Goal: Task Accomplishment & Management: Manage account settings

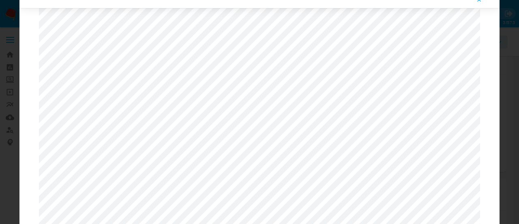
select select "10"
click at [479, 2] on icon "Attachment preview" at bounding box center [479, 0] width 6 height 6
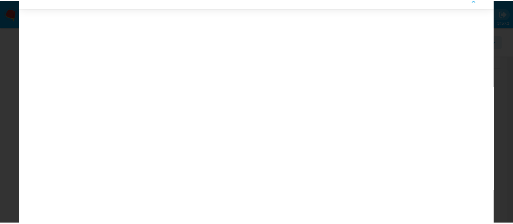
scroll to position [26, 0]
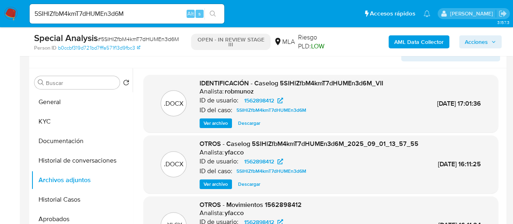
click at [67, 16] on input "5SIHlZfbM4kmT7dHUMEn3d6M" at bounding box center [127, 14] width 195 height 11
paste input "tgKlmoseLMiwXA4BNtMcy8y7"
type input "tgKlmoseLMiwXA4BNtMcy8y7"
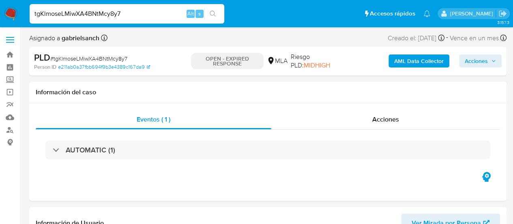
select select "10"
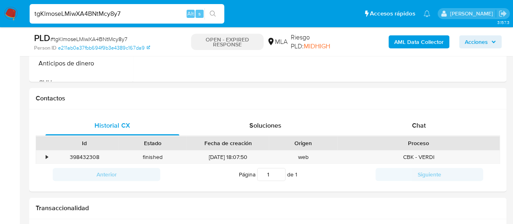
scroll to position [339, 0]
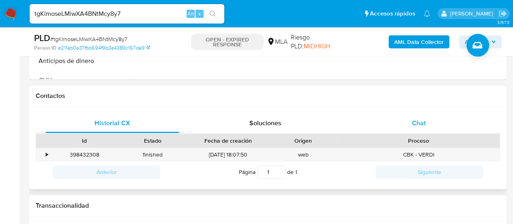
click at [430, 123] on div "Chat" at bounding box center [419, 122] width 134 height 19
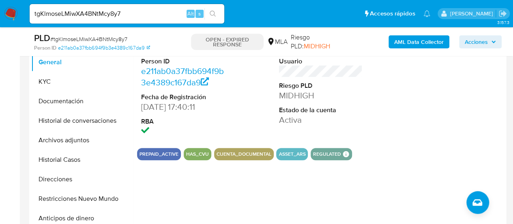
scroll to position [180, 0]
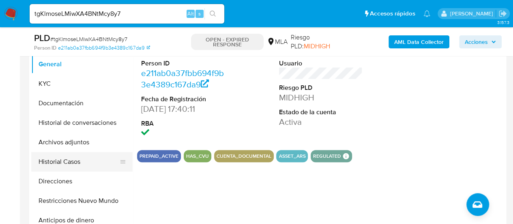
click at [66, 169] on button "Historial Casos" at bounding box center [78, 161] width 95 height 19
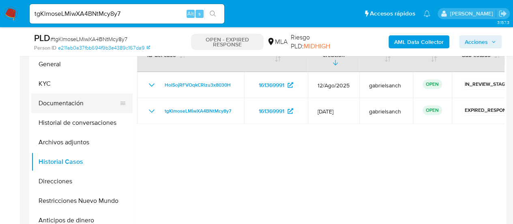
click at [83, 96] on button "Documentación" at bounding box center [78, 102] width 95 height 19
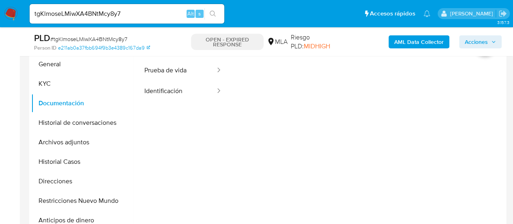
scroll to position [168, 0]
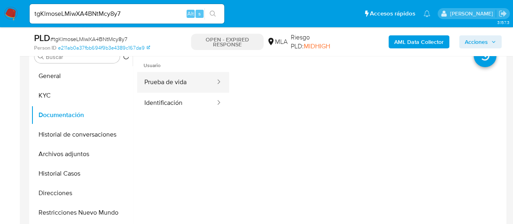
click at [181, 83] on button "Prueba de vida" at bounding box center [176, 82] width 79 height 21
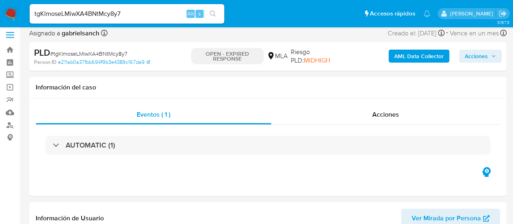
scroll to position [4, 0]
click at [97, 14] on input "tgKlmoseLMiwXA4BNtMcy8y7" at bounding box center [127, 14] width 195 height 11
paste input "LHOvUo7Mtl1I6FSyAcPBYxjc"
click at [97, 14] on input "tgKlmoseLMiwXA4BNtMcy8y7" at bounding box center [127, 14] width 195 height 11
type input "LHOvUo7Mtl1I6FSyAcPBYxjc"
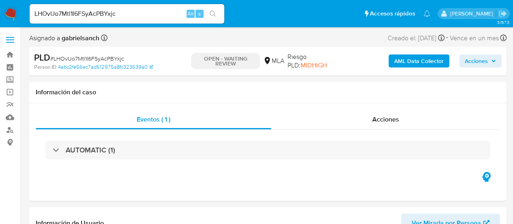
select select "10"
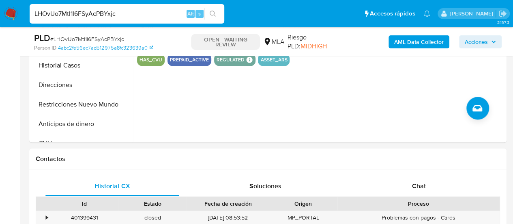
scroll to position [355, 0]
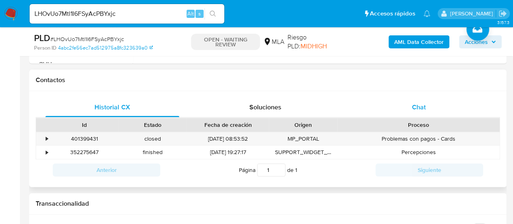
click at [393, 111] on div "Chat" at bounding box center [419, 106] width 134 height 19
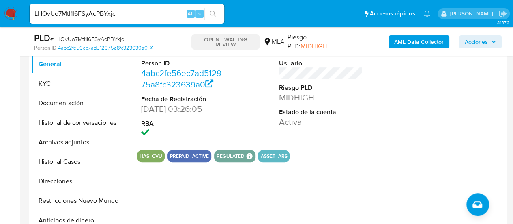
scroll to position [180, 0]
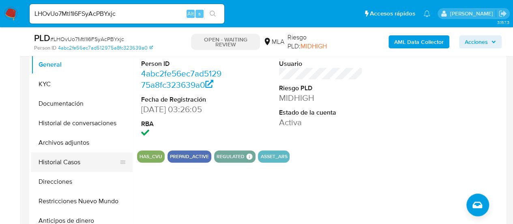
click at [72, 165] on button "Historial Casos" at bounding box center [78, 161] width 95 height 19
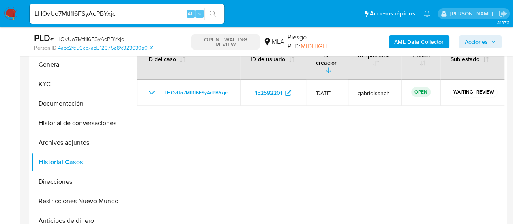
click at [79, 9] on input "LHOvUo7Mtl1I6FSyAcPBYxjc" at bounding box center [127, 14] width 195 height 11
type input "v"
paste input "FgRMJRqhJvFvWJKZ0YLL9J5p"
type input "FgRMJRqhJvFvWJKZ0YLL9J5p"
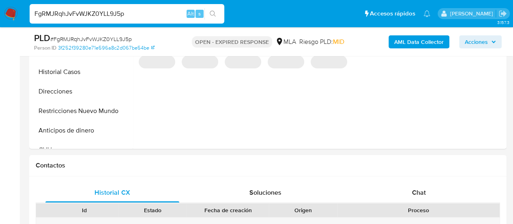
select select "10"
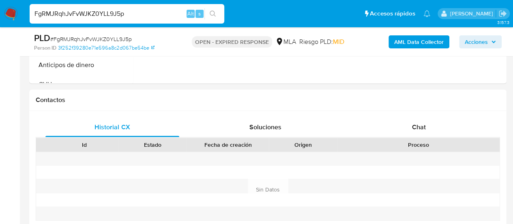
scroll to position [358, 0]
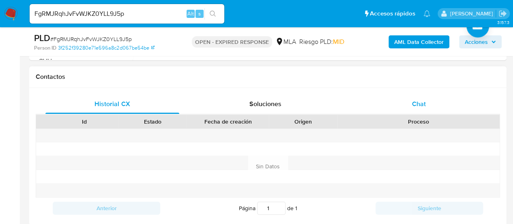
click at [434, 99] on div "Chat" at bounding box center [419, 103] width 134 height 19
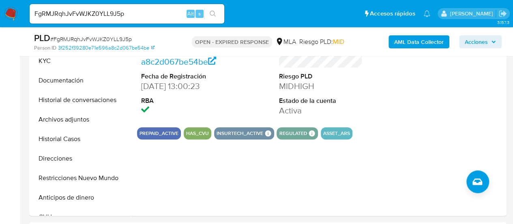
scroll to position [202, 0]
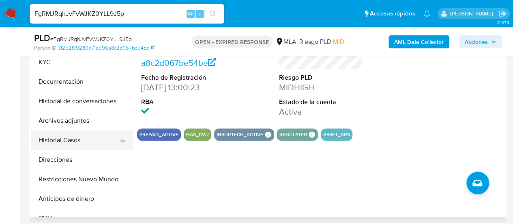
click at [70, 138] on button "Historial Casos" at bounding box center [78, 139] width 95 height 19
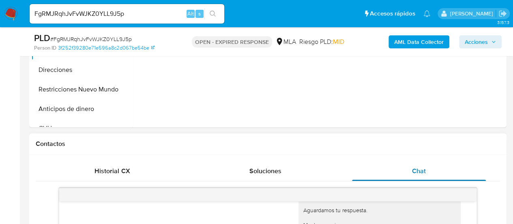
scroll to position [349, 0]
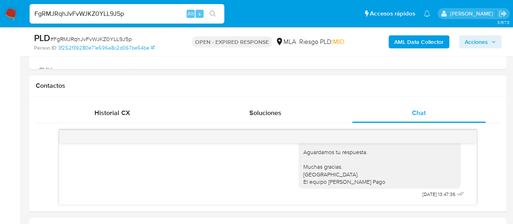
click at [116, 10] on input "FgRMJRqhJvFvWJKZ0YLL9J5p" at bounding box center [127, 14] width 195 height 11
paste input "LHOvUo7Mtl1I6FSyAcPBYxjc"
type input "LHOvUo7Mtl1I6FSyAcPBYxjc"
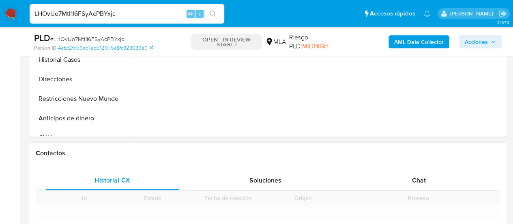
scroll to position [365, 0]
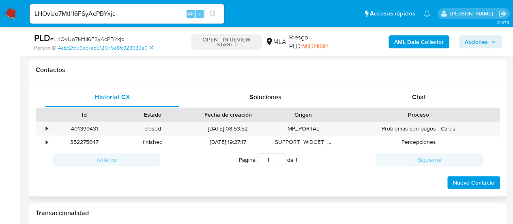
click at [429, 118] on div "Proceso" at bounding box center [419, 115] width 162 height 14
click at [429, 104] on div "Chat" at bounding box center [419, 96] width 134 height 19
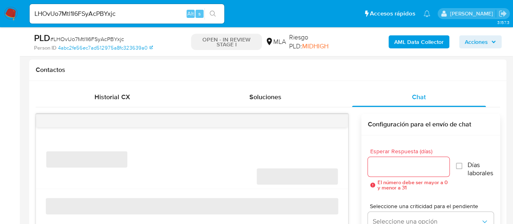
select select "10"
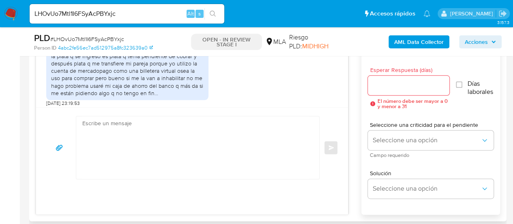
scroll to position [519, 0]
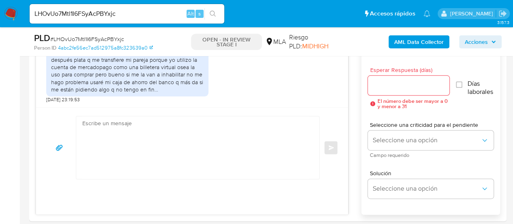
click at [93, 14] on input "LHOvUo7Mtl1I6FSyAcPBYxjc" at bounding box center [127, 14] width 195 height 11
paste input "FgRMJRqhJvFvWJKZ0YLL9J5p"
type input "FgRMJRqhJvFvWJKZ0YLL9J5p"
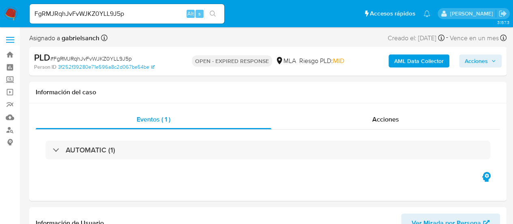
select select "10"
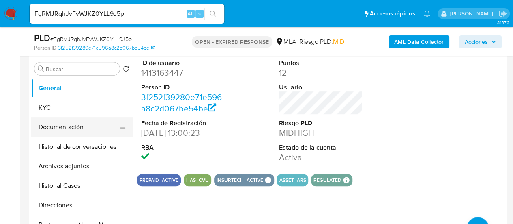
scroll to position [162, 0]
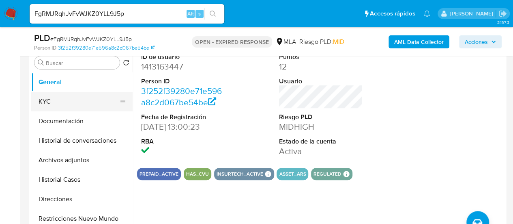
click at [54, 99] on button "KYC" at bounding box center [78, 101] width 95 height 19
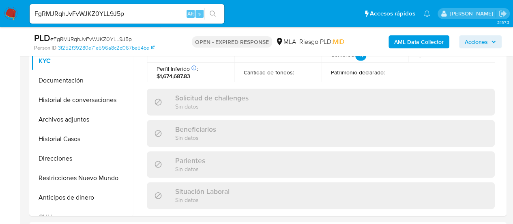
scroll to position [458, 0]
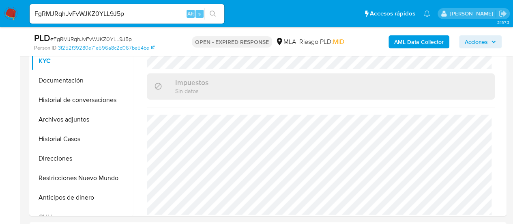
click at [79, 15] on input "FgRMJRqhJvFvWJKZ0YLL9J5p" at bounding box center [127, 14] width 195 height 11
paste input "hjemafXYqGgP2936SDzuJiPG"
type input "hjemafXYqGgP2936SDzuJiPG"
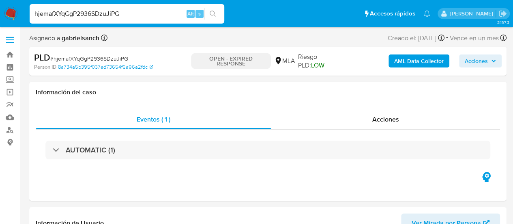
select select "10"
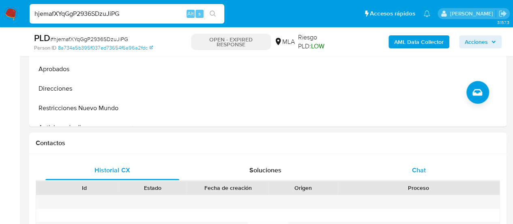
scroll to position [325, 0]
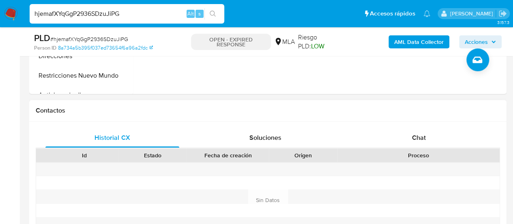
click at [367, 123] on div "Historial CX Soluciones Chat Id Estado Fecha de creación Origen Proceso Anterio…" at bounding box center [267, 189] width 477 height 137
click at [374, 132] on div "Chat" at bounding box center [419, 137] width 134 height 19
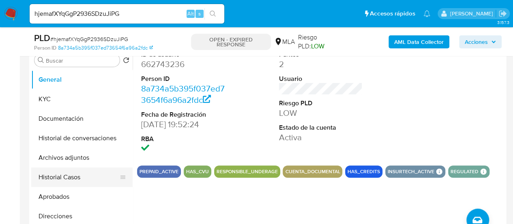
scroll to position [162, 0]
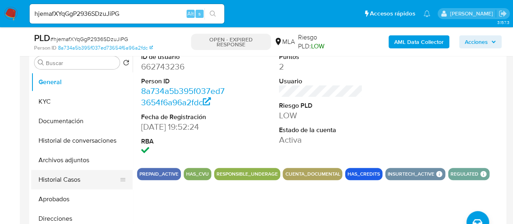
click at [64, 174] on button "Historial Casos" at bounding box center [78, 179] width 95 height 19
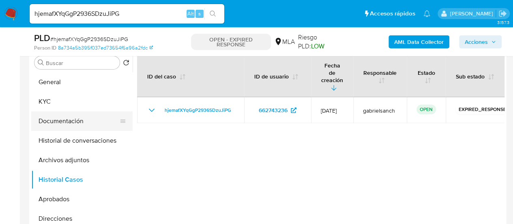
click at [67, 120] on button "Documentación" at bounding box center [78, 120] width 95 height 19
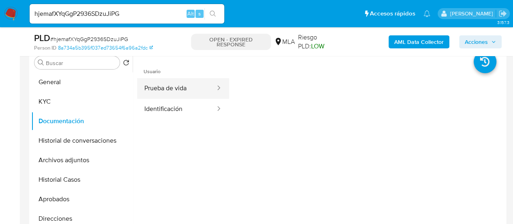
click at [173, 86] on button "Prueba de vida" at bounding box center [176, 88] width 79 height 21
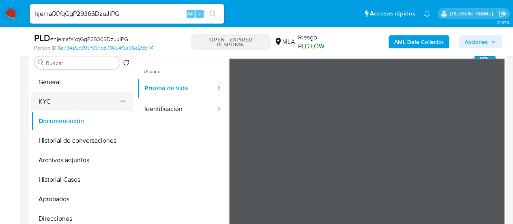
click at [69, 95] on button "KYC" at bounding box center [78, 101] width 95 height 19
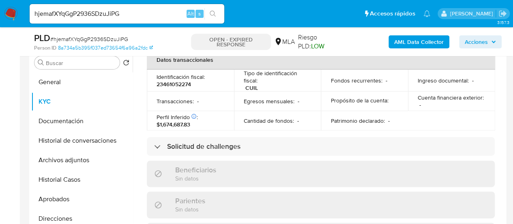
scroll to position [450, 0]
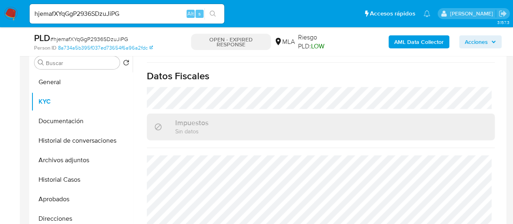
click at [106, 10] on input "hjemafXYqGgP2936SDzuJiPG" at bounding box center [127, 14] width 195 height 11
click at [107, 10] on input "hjemafXYqGgP2936SDzuJiPG" at bounding box center [127, 14] width 195 height 11
paste input "1ElYypcClV04V7irHYQGXI2A"
type input "1ElYypcClV04V7irHYQGXI2A"
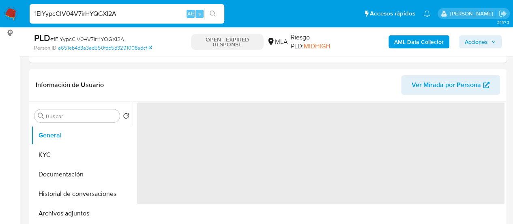
scroll to position [122, 0]
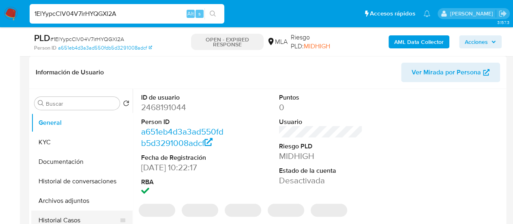
click at [69, 218] on button "Historial Casos" at bounding box center [78, 219] width 95 height 19
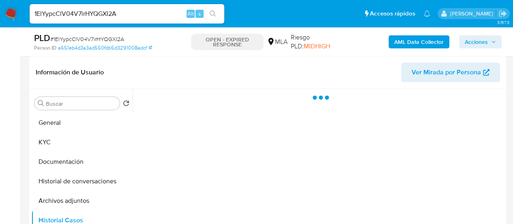
select select "10"
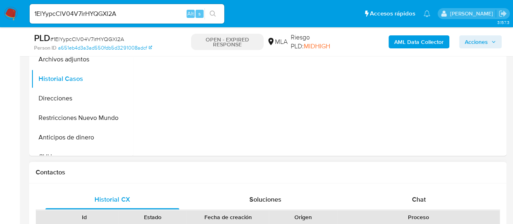
scroll to position [365, 0]
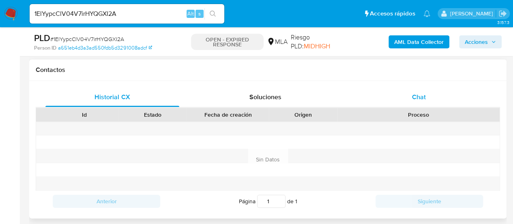
click at [406, 98] on div "Chat" at bounding box center [419, 96] width 134 height 19
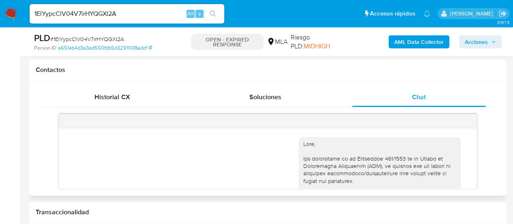
scroll to position [577, 0]
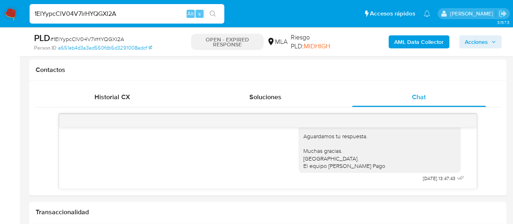
click at [93, 11] on input "1ElYypcClV04V7irHYQGXI2A" at bounding box center [127, 14] width 195 height 11
paste input "tp12btHGgpmrrUBhOVS8AaPX"
type input "tp12btHGgpmrrUBhOVS8AaPX"
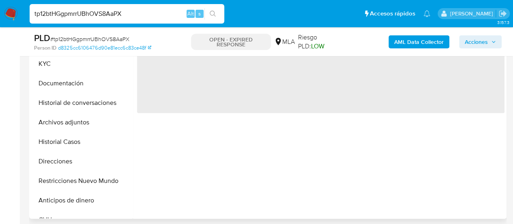
scroll to position [203, 0]
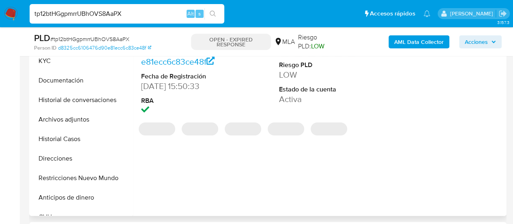
select select "10"
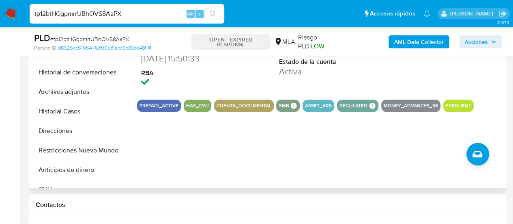
scroll to position [243, 0]
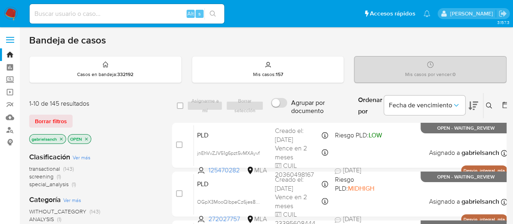
click at [489, 101] on button at bounding box center [490, 106] width 13 height 10
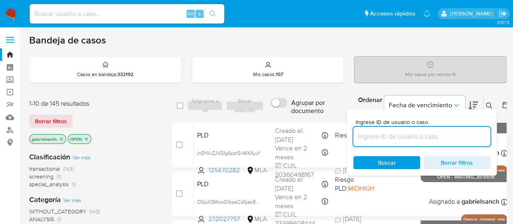
click at [412, 136] on input at bounding box center [421, 136] width 137 height 11
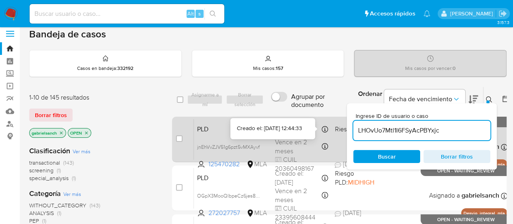
type input "LHOvUo7Mtl1I6FSyAcPBYxjc"
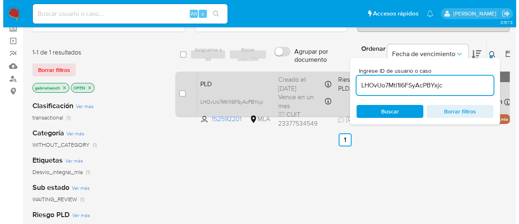
scroll to position [41, 0]
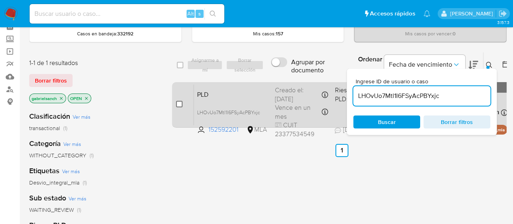
click at [181, 103] on input "checkbox" at bounding box center [179, 104] width 6 height 6
checkbox input "true"
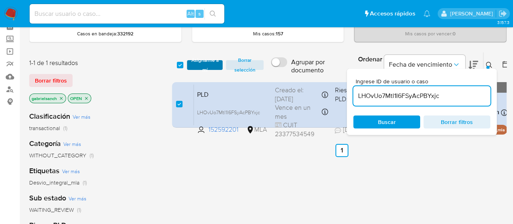
click at [204, 63] on span "Asignarme a mí" at bounding box center [205, 65] width 28 height 8
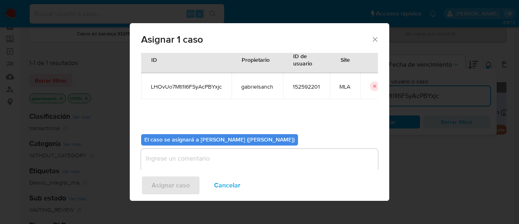
scroll to position [41, 0]
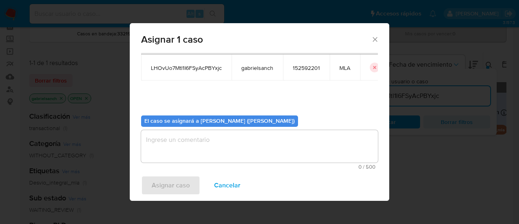
click at [240, 142] on textarea "assign-modal" at bounding box center [259, 146] width 237 height 32
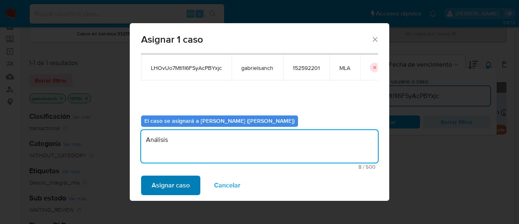
type textarea "Análisis"
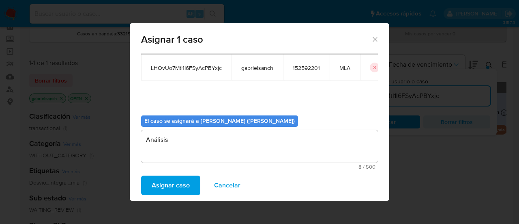
click at [175, 182] on span "Asignar caso" at bounding box center [171, 185] width 38 height 18
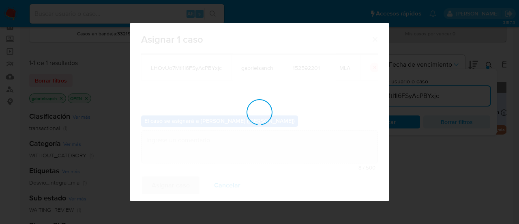
checkbox input "false"
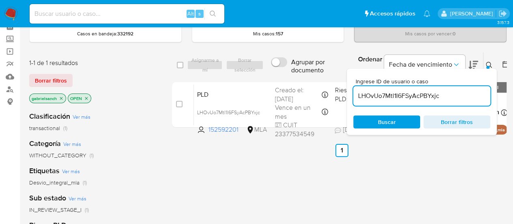
click at [409, 94] on input "LHOvUo7Mtl1I6FSyAcPBYxjc" at bounding box center [421, 95] width 137 height 11
paste input "tgKlmoseLMiwXA4BNtMcy8y7"
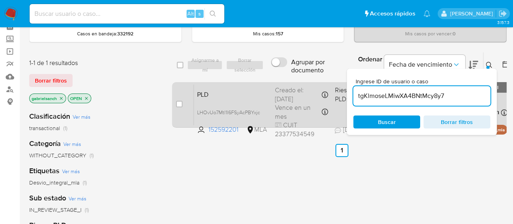
type input "tgKlmoseLMiwXA4BNtMcy8y7"
click at [180, 103] on input "checkbox" at bounding box center [179, 104] width 6 height 6
checkbox input "true"
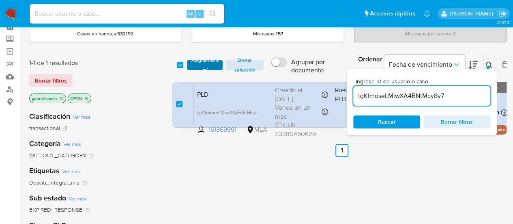
click at [196, 65] on span "Asignarme a mí" at bounding box center [205, 65] width 28 height 8
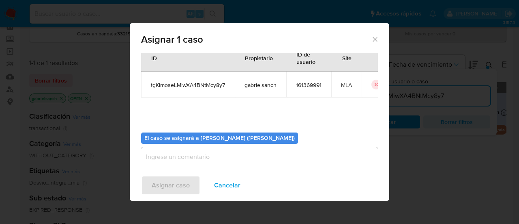
scroll to position [41, 0]
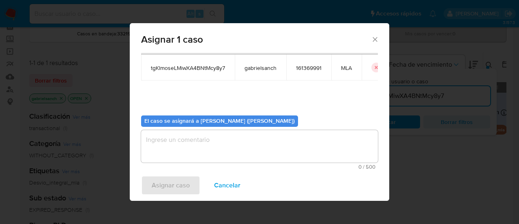
click at [226, 146] on textarea "assign-modal" at bounding box center [259, 146] width 237 height 32
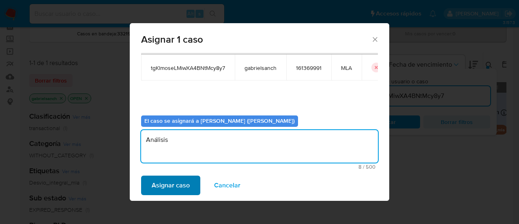
type textarea "Análisis"
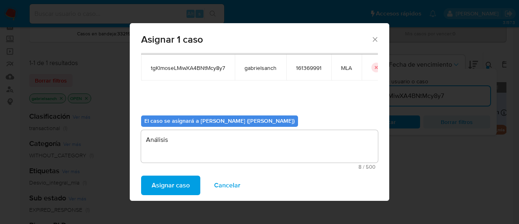
click at [179, 181] on span "Asignar caso" at bounding box center [171, 185] width 38 height 18
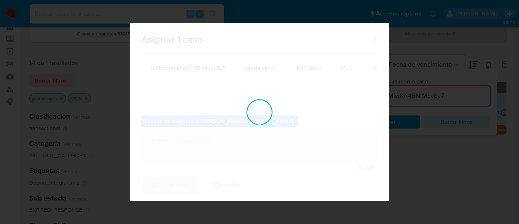
checkbox input "false"
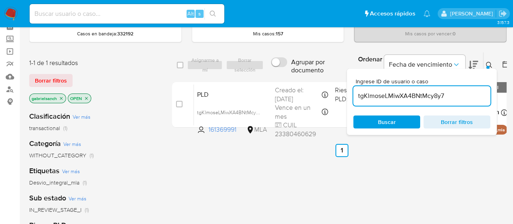
click at [410, 103] on div "tgKlmoseLMiwXA4BNtMcy8y7" at bounding box center [421, 95] width 137 height 19
click at [402, 96] on input "tgKlmoseLMiwXA4BNtMcy8y7" at bounding box center [421, 95] width 137 height 11
paste input "LHOvUo7Mtl1I6FSyAcPBYxjc"
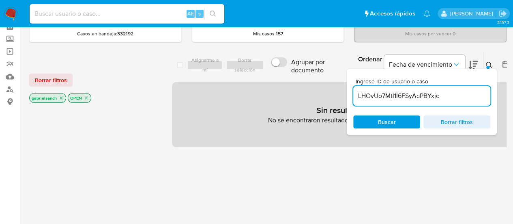
click at [373, 90] on input "LHOvUo7Mtl1I6FSyAcPBYxjc" at bounding box center [421, 95] width 137 height 11
paste input "FgRMJRqhJvFvWJKZ0YLL9J5p"
type input "FgRMJRqhJvFvWJKZ0YLL9J5p"
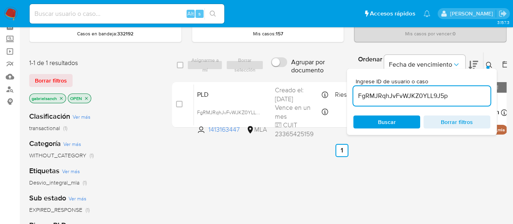
click at [177, 112] on div "case-item-checkbox No es posible asignar el caso" at bounding box center [185, 104] width 18 height 41
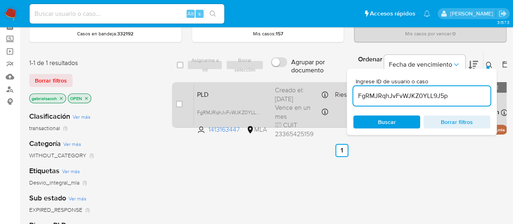
click at [180, 100] on div "case-item-checkbox" at bounding box center [179, 104] width 6 height 8
click at [179, 104] on input "checkbox" at bounding box center [179, 104] width 6 height 6
checkbox input "true"
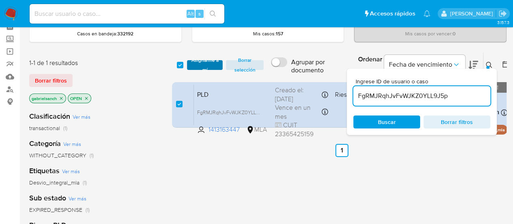
click at [200, 67] on span "Asignarme a mí" at bounding box center [205, 65] width 28 height 8
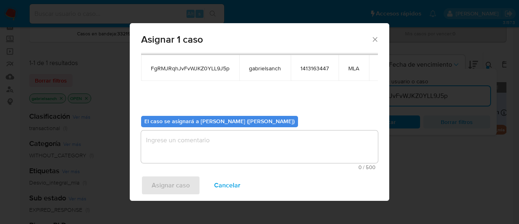
scroll to position [41, 0]
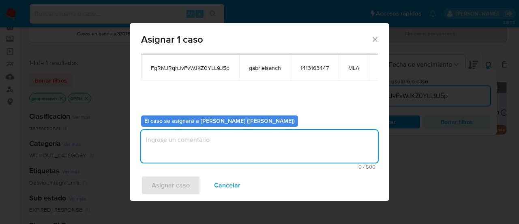
click at [207, 140] on textarea "assign-modal" at bounding box center [259, 146] width 237 height 32
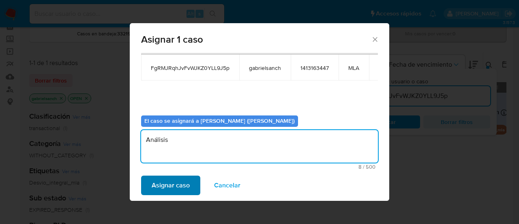
type textarea "Análisis"
click at [163, 187] on span "Asignar caso" at bounding box center [171, 185] width 38 height 18
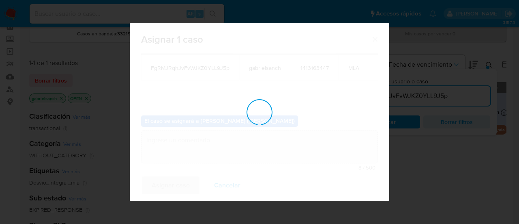
checkbox input "false"
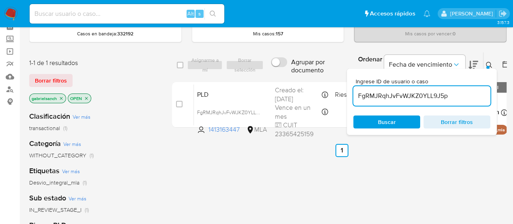
click at [371, 92] on input "FgRMJRqhJvFvWJKZ0YLL9J5p" at bounding box center [421, 95] width 137 height 11
paste input "hjemafXYqGgP2936SDzuJiPG"
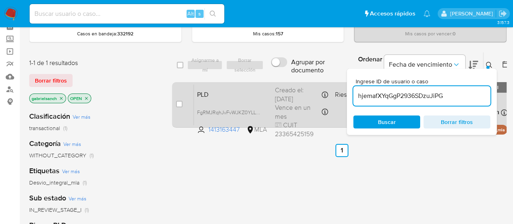
type input "hjemafXYqGgP2936SDzuJiPG"
click at [179, 103] on input "checkbox" at bounding box center [179, 104] width 6 height 6
checkbox input "true"
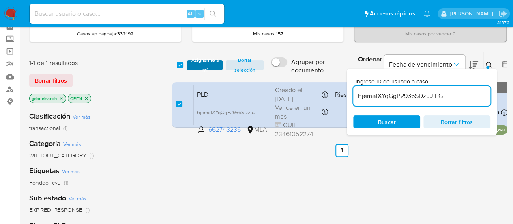
click at [196, 64] on span "Asignarme a mí" at bounding box center [205, 65] width 28 height 8
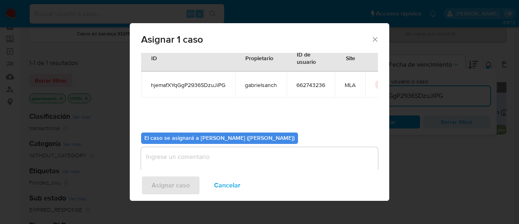
scroll to position [41, 0]
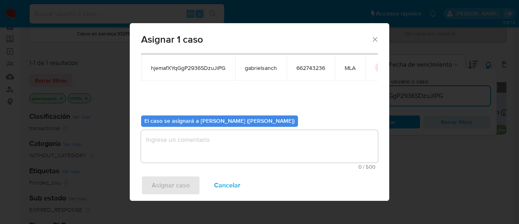
click at [183, 140] on textarea "assign-modal" at bounding box center [259, 146] width 237 height 32
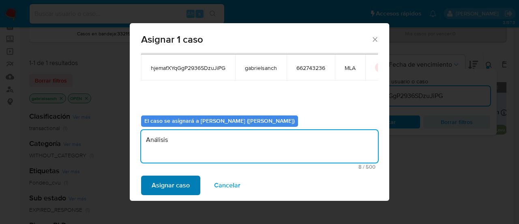
type textarea "Análisis"
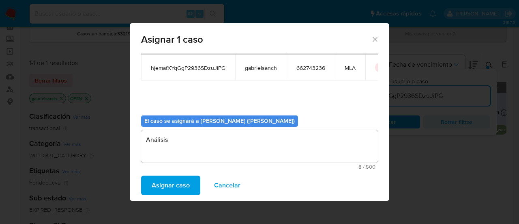
click at [158, 191] on span "Asignar caso" at bounding box center [171, 185] width 38 height 18
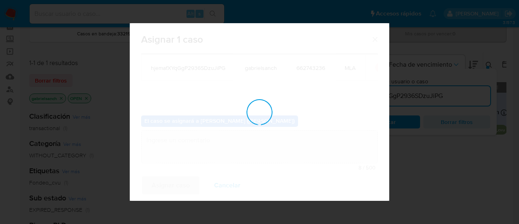
checkbox input "false"
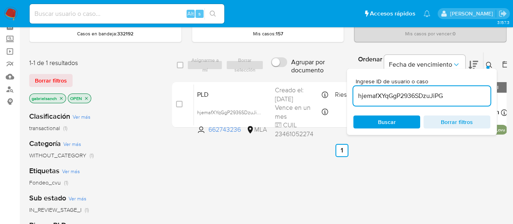
click at [372, 94] on input "hjemafXYqGgP2936SDzuJiPG" at bounding box center [421, 95] width 137 height 11
paste input "1ElYypcClV04V7irHYQGXI2A"
type input "1ElYypcClV04V7irHYQGXI2A"
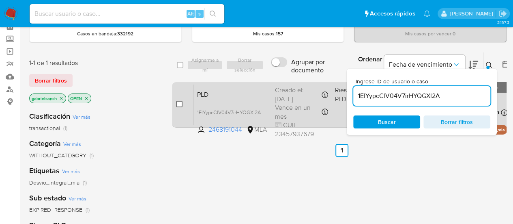
click at [176, 104] on input "checkbox" at bounding box center [179, 104] width 6 height 6
checkbox input "true"
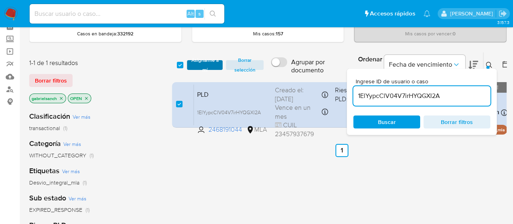
click at [202, 64] on span "Asignarme a mí" at bounding box center [205, 65] width 28 height 8
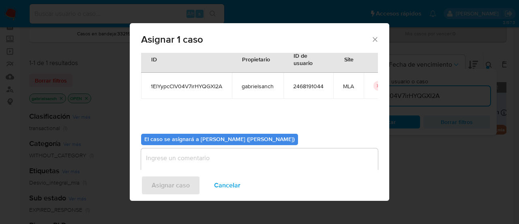
scroll to position [41, 0]
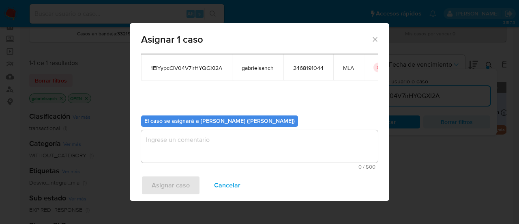
click at [204, 147] on textarea "assign-modal" at bounding box center [259, 146] width 237 height 32
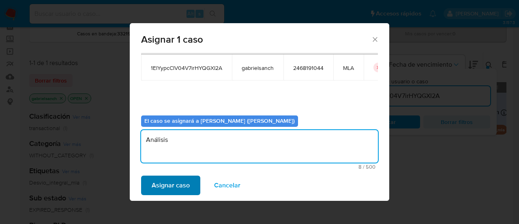
type textarea "Análisis"
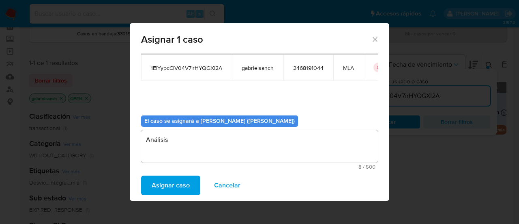
click at [179, 184] on span "Asignar caso" at bounding box center [171, 185] width 38 height 18
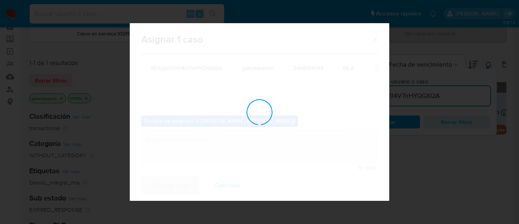
checkbox input "false"
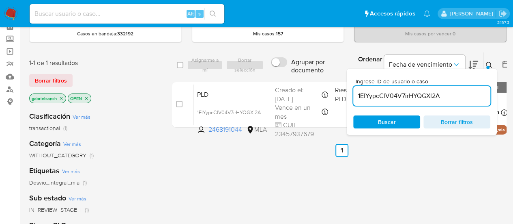
click at [388, 96] on input "1ElYypcClV04V7irHYQGXI2A" at bounding box center [421, 95] width 137 height 11
paste input "tp12btHGgpmrrUBhOVS8AaPX"
type input "tp12btHGgpmrrUBhOVS8AaPX"
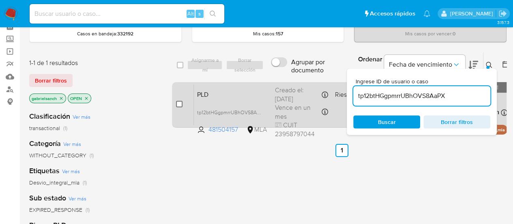
click at [180, 105] on input "checkbox" at bounding box center [179, 104] width 6 height 6
checkbox input "true"
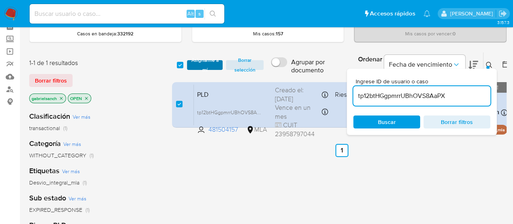
click at [194, 63] on span "Asignarme a mí" at bounding box center [205, 65] width 28 height 8
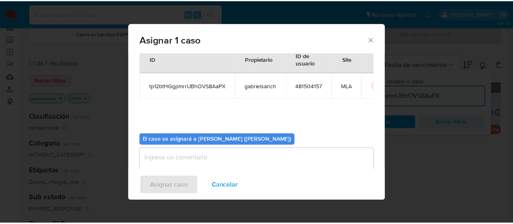
scroll to position [41, 0]
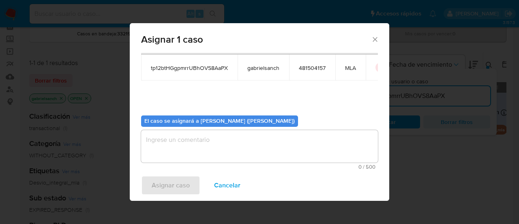
click at [198, 141] on textarea "assign-modal" at bounding box center [259, 146] width 237 height 32
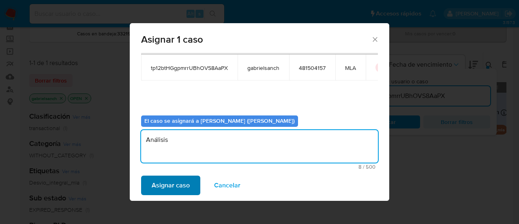
type textarea "Análisis"
click at [164, 188] on span "Asignar caso" at bounding box center [171, 185] width 38 height 18
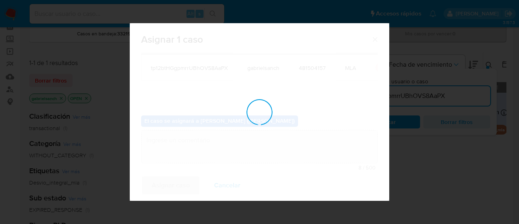
checkbox input "false"
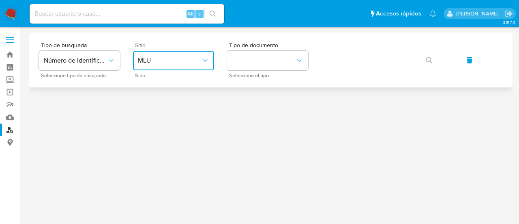
click at [193, 59] on span "MLU" at bounding box center [169, 60] width 63 height 8
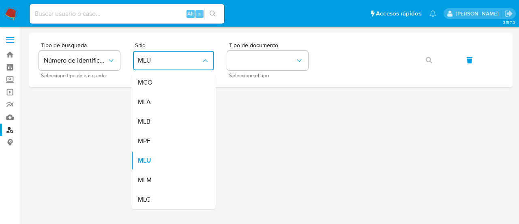
click at [179, 103] on div "MLA" at bounding box center [171, 101] width 67 height 19
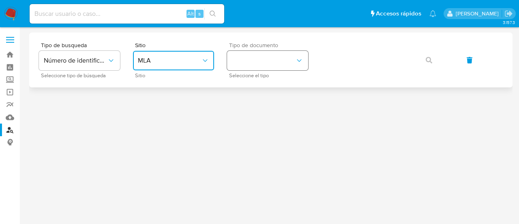
click at [270, 63] on button "identificationType" at bounding box center [267, 60] width 81 height 19
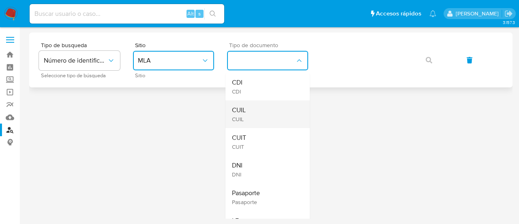
click at [264, 112] on div "CUIL CUIL" at bounding box center [265, 114] width 67 height 28
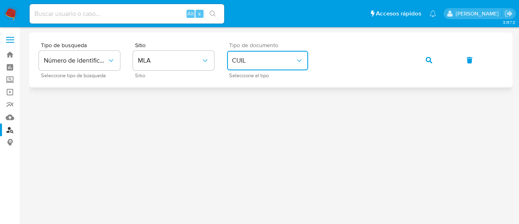
click at [425, 59] on button "button" at bounding box center [429, 59] width 28 height 19
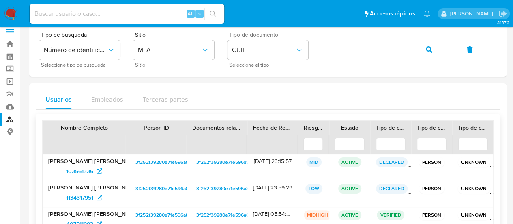
scroll to position [41, 0]
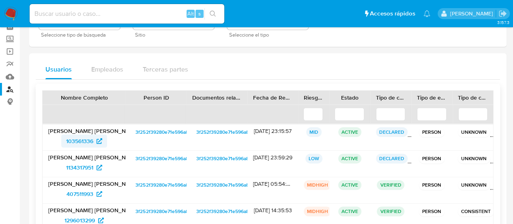
click at [84, 139] on span "103561336" at bounding box center [79, 140] width 27 height 13
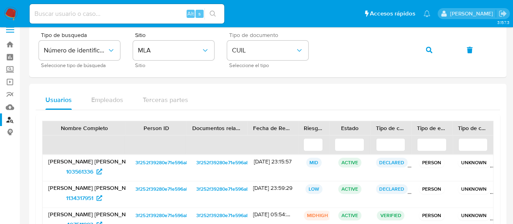
scroll to position [0, 0]
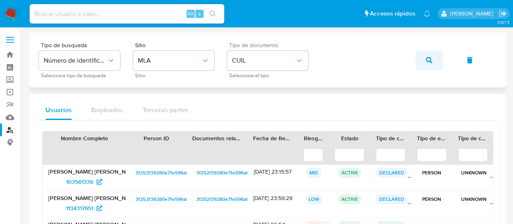
click at [421, 59] on button "button" at bounding box center [429, 59] width 28 height 19
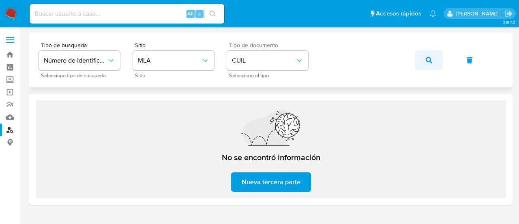
click at [416, 55] on button "button" at bounding box center [429, 59] width 28 height 19
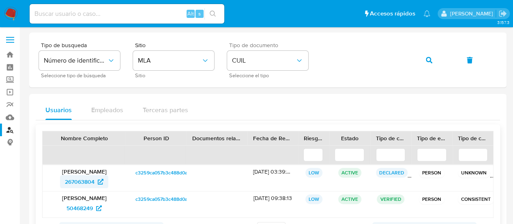
click at [81, 183] on span "267063804" at bounding box center [80, 181] width 30 height 13
click at [419, 61] on button "button" at bounding box center [429, 59] width 28 height 19
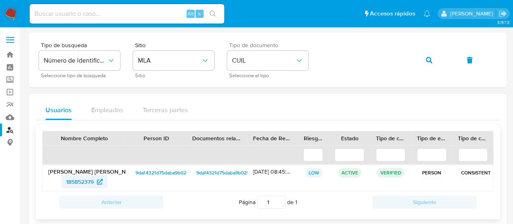
click at [93, 182] on span "185852379" at bounding box center [80, 181] width 28 height 13
click at [426, 64] on span "button" at bounding box center [429, 60] width 6 height 18
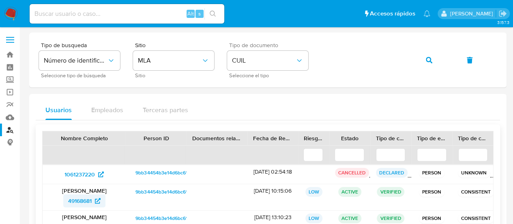
click at [89, 196] on span "49168681" at bounding box center [80, 200] width 24 height 13
click at [96, 19] on div "Alt s" at bounding box center [127, 13] width 195 height 19
click at [94, 12] on input at bounding box center [127, 14] width 195 height 11
paste input "HoISojRFVOqkCRlzu3x8030H"
type input "HoISojRFVOqkCRlzu3x8030H"
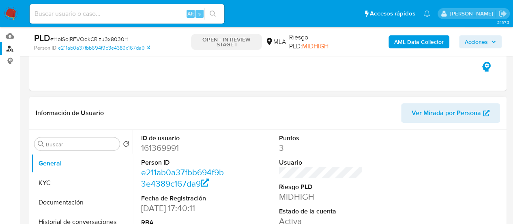
select select "10"
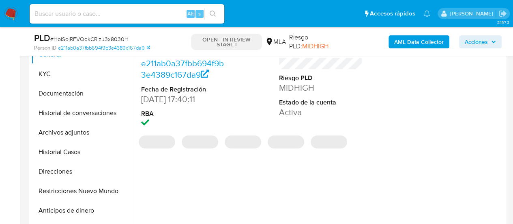
scroll to position [203, 0]
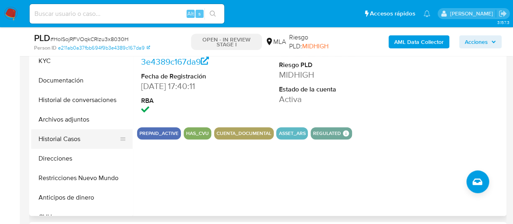
click at [61, 137] on button "Historial Casos" at bounding box center [78, 138] width 95 height 19
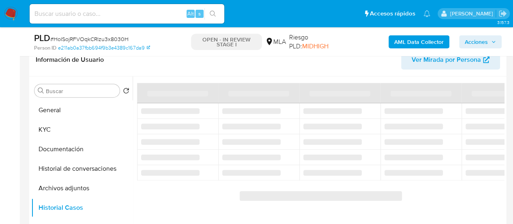
scroll to position [122, 0]
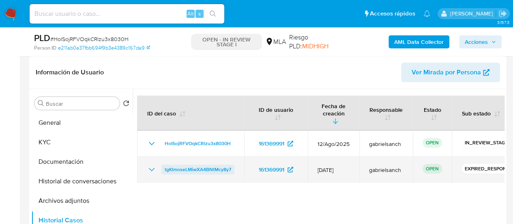
click at [175, 164] on span "tgKlmoseLMiwXA4BNtMcy8y7" at bounding box center [198, 169] width 67 height 10
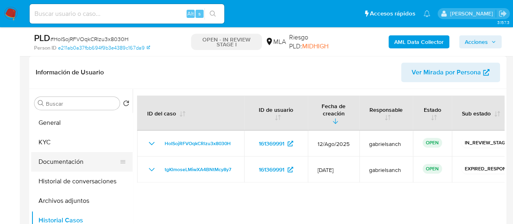
click at [62, 163] on button "Documentación" at bounding box center [78, 161] width 95 height 19
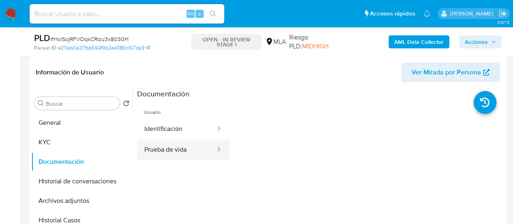
click at [180, 142] on button "Prueba de vida" at bounding box center [176, 149] width 79 height 21
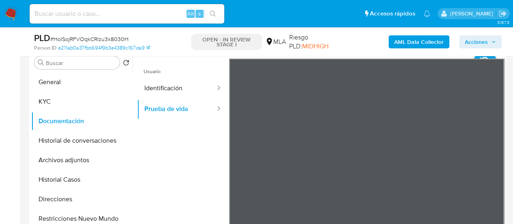
scroll to position [24, 0]
click at [51, 100] on button "KYC" at bounding box center [78, 101] width 95 height 19
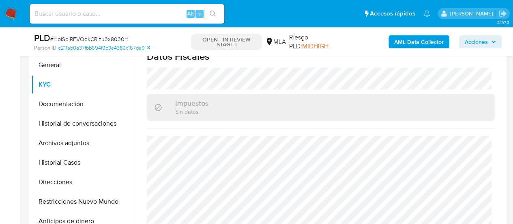
scroll to position [162, 0]
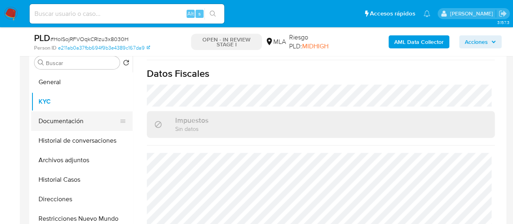
click at [75, 126] on button "Documentación" at bounding box center [78, 120] width 95 height 19
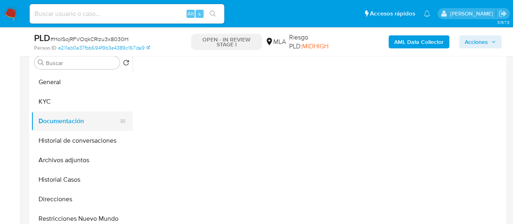
scroll to position [0, 0]
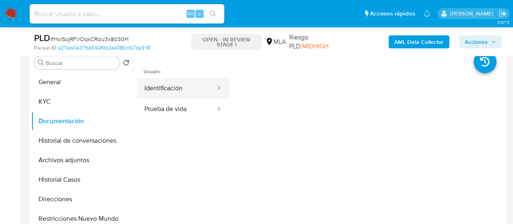
click at [159, 88] on button "Identificación" at bounding box center [176, 88] width 79 height 21
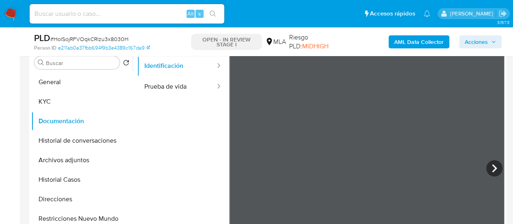
scroll to position [41, 0]
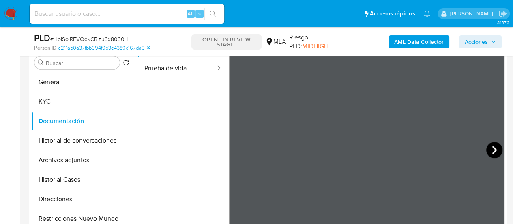
click at [489, 148] on icon at bounding box center [494, 150] width 16 height 16
click at [242, 149] on icon at bounding box center [239, 150] width 16 height 16
click at [396, 43] on b "AML Data Collector" at bounding box center [418, 41] width 49 height 13
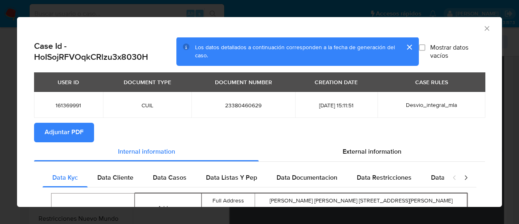
click at [52, 137] on span "Adjuntar PDF" at bounding box center [64, 132] width 39 height 18
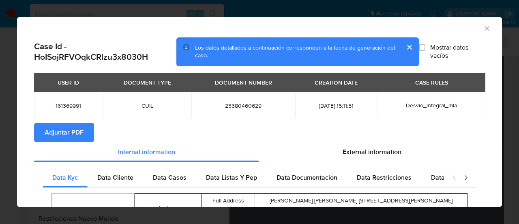
click at [484, 26] on icon "Cerrar ventana" at bounding box center [487, 28] width 8 height 8
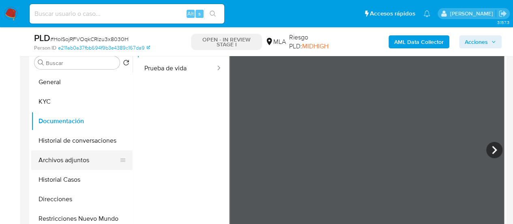
click at [56, 165] on button "Archivos adjuntos" at bounding box center [78, 159] width 95 height 19
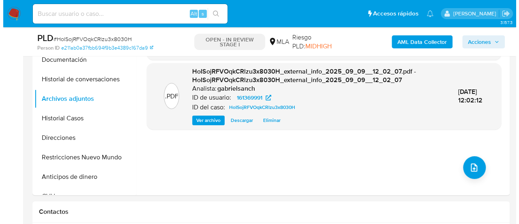
scroll to position [243, 0]
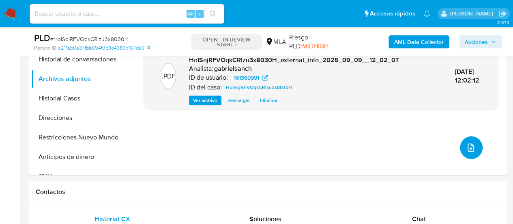
click at [468, 151] on icon "upload-file" at bounding box center [471, 147] width 6 height 8
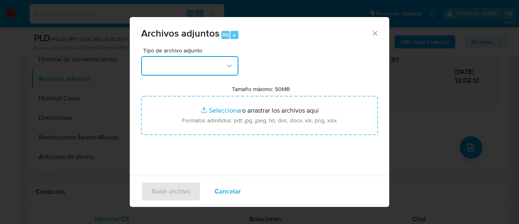
click at [195, 62] on button "button" at bounding box center [189, 65] width 97 height 19
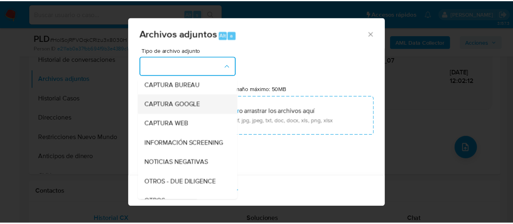
scroll to position [81, 0]
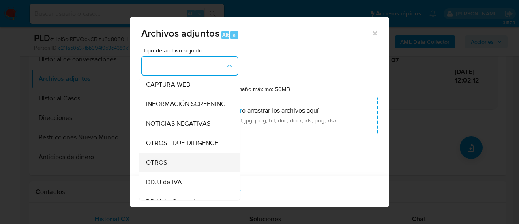
click at [161, 163] on div "OTROS" at bounding box center [187, 162] width 83 height 19
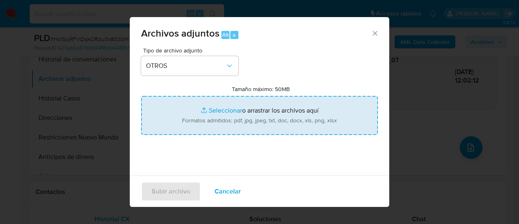
click at [226, 104] on input "Tamaño máximo: 50MB Seleccionar archivos" at bounding box center [259, 115] width 237 height 39
type input "C:\fakepath\Caselog HoISojRFVOqkCRlzu3x8030H_2025_08_19_21_58_22.docx"
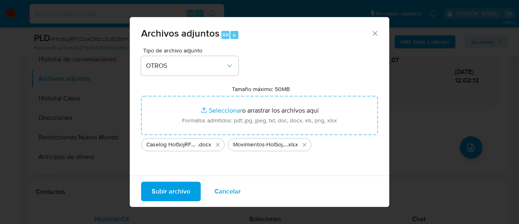
click at [166, 189] on span "Subir archivo" at bounding box center [171, 191] width 39 height 18
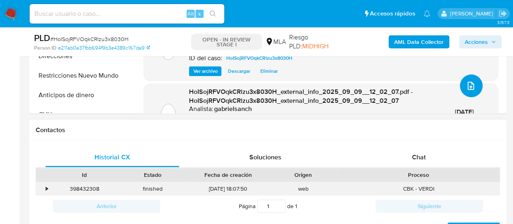
scroll to position [365, 0]
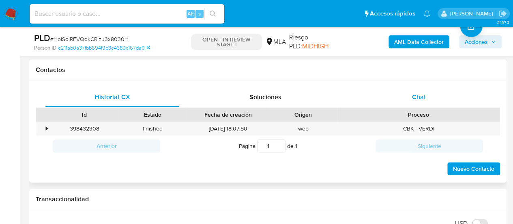
click at [400, 99] on div "Chat" at bounding box center [419, 96] width 134 height 19
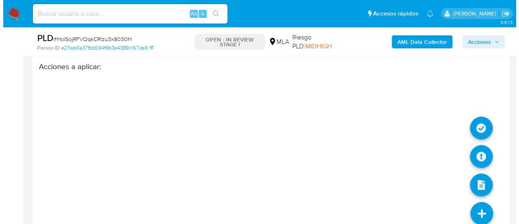
scroll to position [1488, 0]
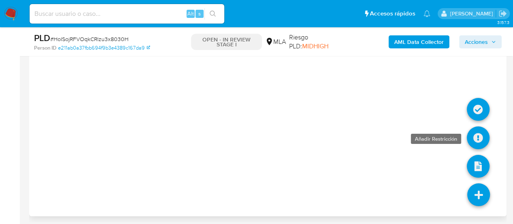
click at [478, 126] on icon at bounding box center [478, 137] width 23 height 23
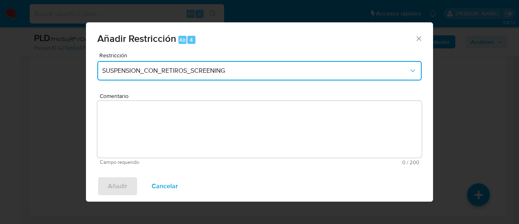
click at [183, 73] on span "SUSPENSION_CON_RETIROS_SCREENING" at bounding box center [255, 71] width 307 height 8
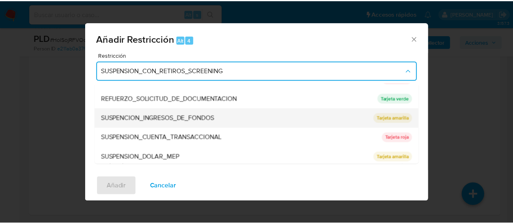
scroll to position [172, 0]
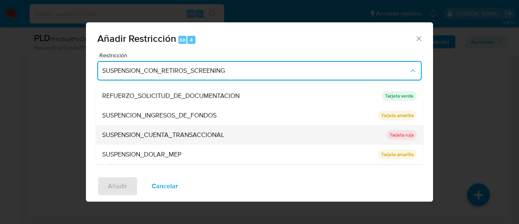
click at [187, 131] on span "SUSPENSION_CUENTA_TRANSACCIONAL" at bounding box center [163, 135] width 122 height 8
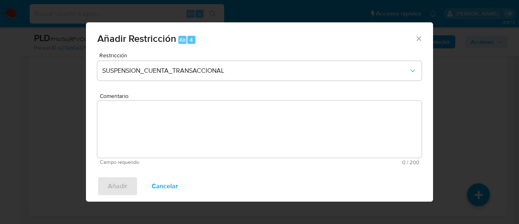
click at [186, 129] on textarea "Comentario" at bounding box center [259, 129] width 325 height 57
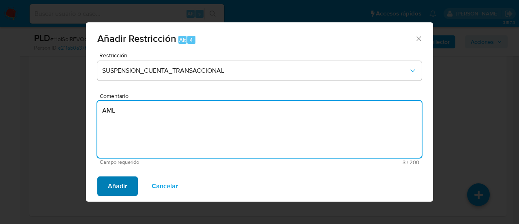
type textarea "AML"
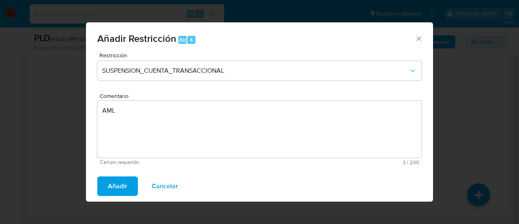
click at [118, 185] on span "Añadir" at bounding box center [117, 186] width 19 height 18
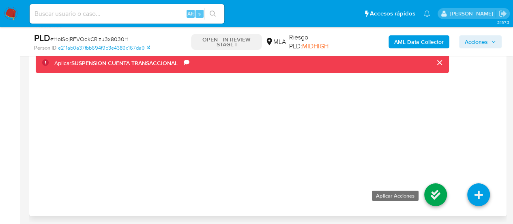
click at [436, 185] on icon at bounding box center [435, 194] width 23 height 23
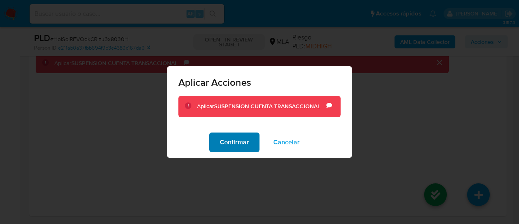
click at [250, 139] on button "Confirmar" at bounding box center [234, 141] width 50 height 19
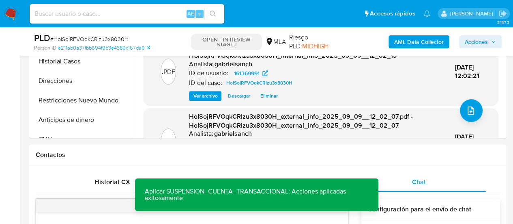
scroll to position [230, 0]
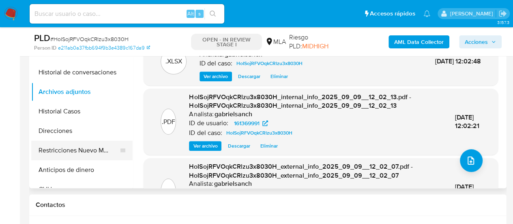
click at [48, 150] on button "Restricciones Nuevo Mundo" at bounding box center [78, 149] width 95 height 19
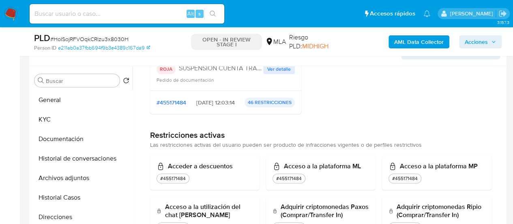
scroll to position [162, 0]
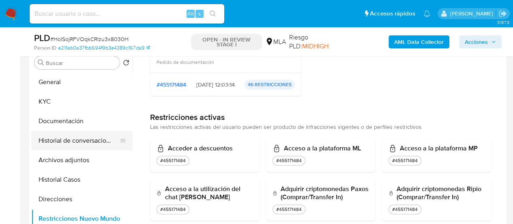
click at [67, 138] on button "Historial de conversaciones" at bounding box center [78, 140] width 95 height 19
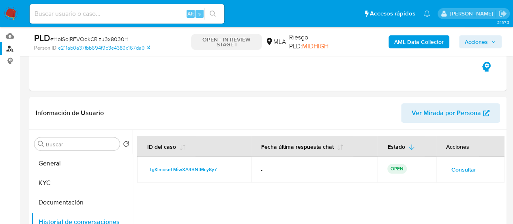
scroll to position [122, 0]
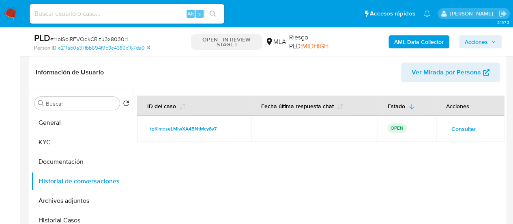
click at [462, 32] on div "AML Data Collector Acciones" at bounding box center [425, 41] width 154 height 19
click at [467, 36] on span "Acciones" at bounding box center [476, 41] width 23 height 13
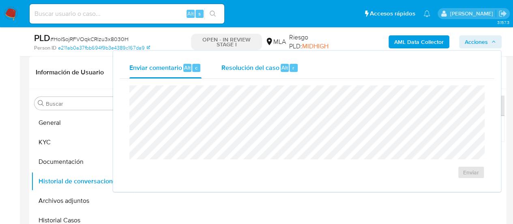
click at [230, 63] on span "Resolución del caso" at bounding box center [250, 66] width 58 height 9
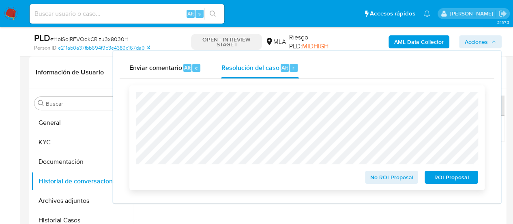
click at [431, 178] on span "ROI Proposal" at bounding box center [451, 176] width 42 height 11
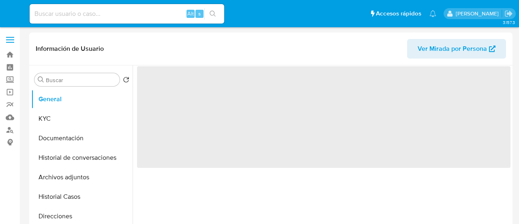
select select "10"
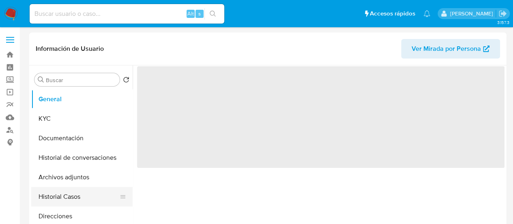
click at [71, 189] on button "Historial Casos" at bounding box center [78, 196] width 95 height 19
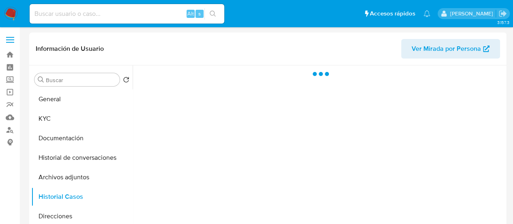
select select "10"
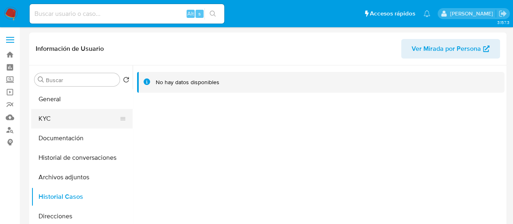
click at [66, 123] on button "KYC" at bounding box center [78, 118] width 95 height 19
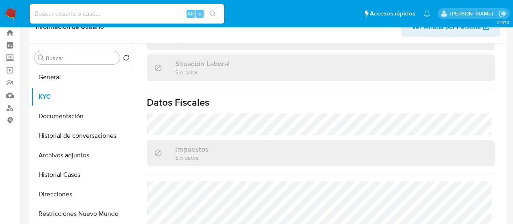
scroll to position [41, 0]
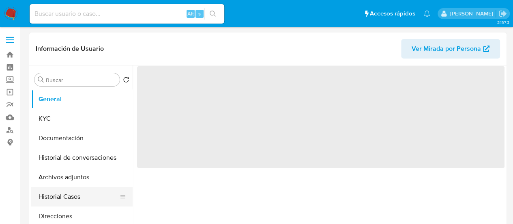
click at [53, 197] on button "Historial Casos" at bounding box center [78, 196] width 95 height 19
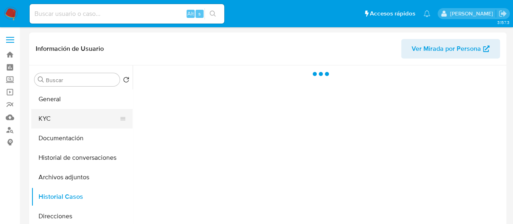
select select "10"
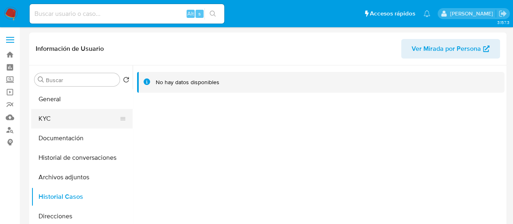
click at [78, 113] on button "KYC" at bounding box center [78, 118] width 95 height 19
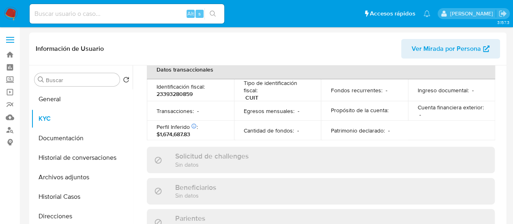
scroll to position [458, 0]
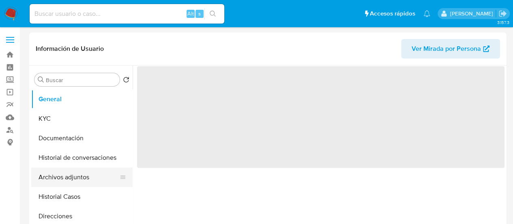
click at [54, 185] on button "Archivos adjuntos" at bounding box center [78, 176] width 95 height 19
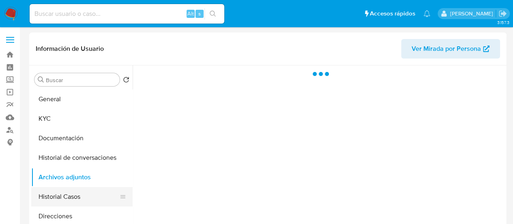
click at [57, 196] on button "Historial Casos" at bounding box center [78, 196] width 95 height 19
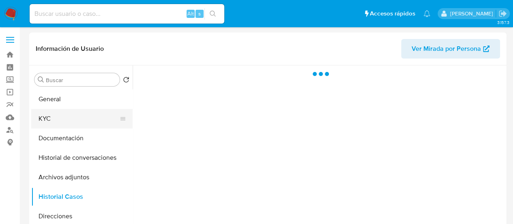
select select "10"
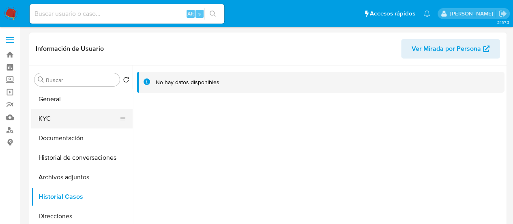
click at [53, 115] on button "KYC" at bounding box center [78, 118] width 95 height 19
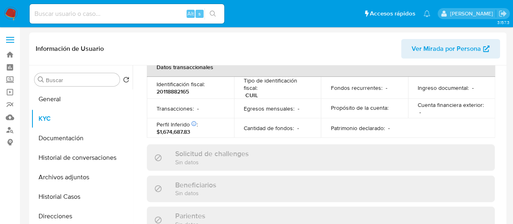
scroll to position [458, 0]
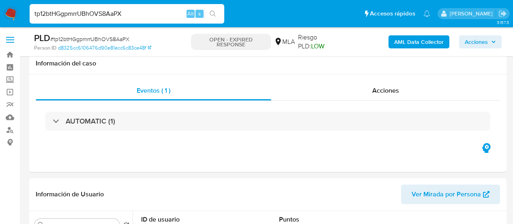
select select "10"
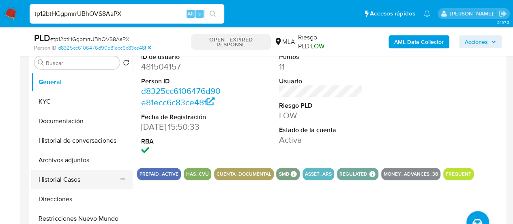
scroll to position [162, 0]
click at [49, 181] on button "Historial Casos" at bounding box center [78, 179] width 95 height 19
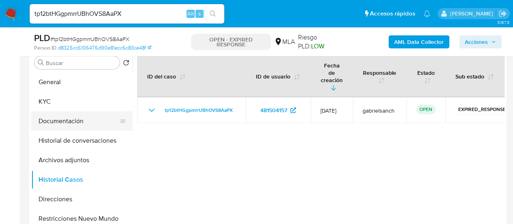
click at [65, 121] on button "Documentación" at bounding box center [78, 120] width 95 height 19
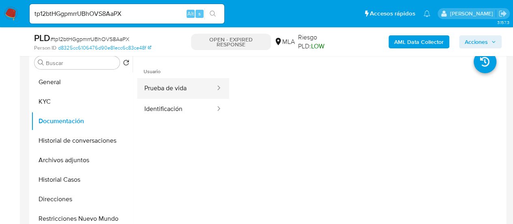
click at [181, 83] on button "Prueba de vida" at bounding box center [176, 88] width 79 height 21
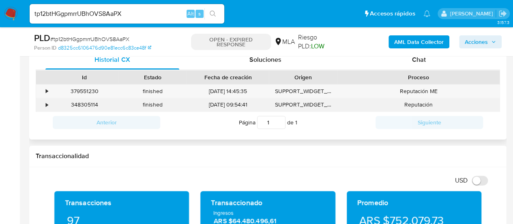
scroll to position [406, 0]
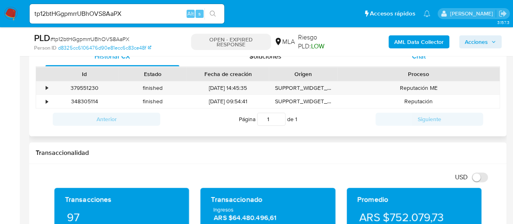
click at [427, 60] on div "Chat" at bounding box center [419, 56] width 134 height 19
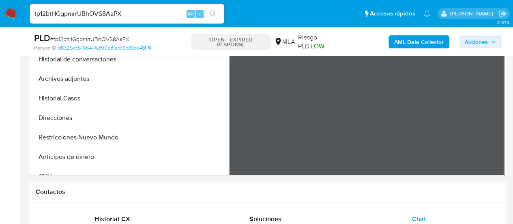
scroll to position [203, 0]
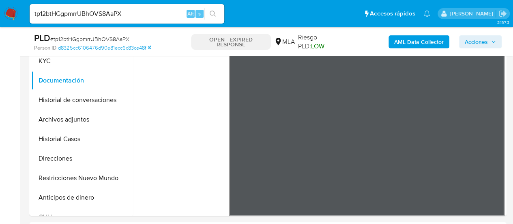
click at [15, 14] on img at bounding box center [11, 14] width 14 height 14
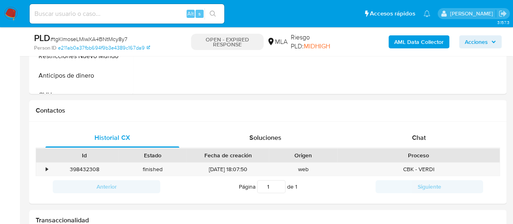
drag, startPoint x: 408, startPoint y: 145, endPoint x: 519, endPoint y: 101, distance: 119.3
click at [408, 144] on div "Chat" at bounding box center [419, 137] width 134 height 19
select select "10"
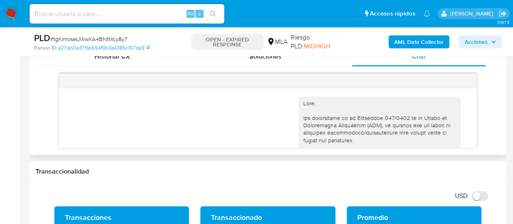
scroll to position [577, 0]
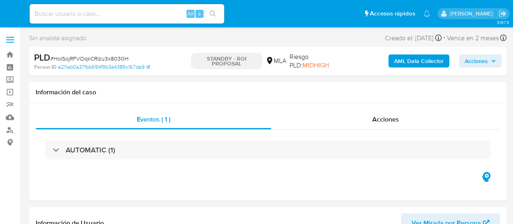
select select "10"
click at [81, 12] on input at bounding box center [127, 14] width 195 height 11
paste input "tgKlmoseLMiwXA4BNtMcy8y7"
type input "tgKlmoseLMiwXA4BNtMcy8y7"
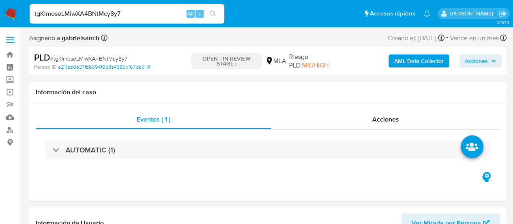
select select "10"
click at [469, 58] on span "Acciones" at bounding box center [476, 60] width 23 height 13
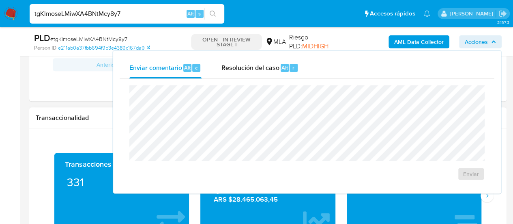
click at [84, 107] on div "Transaccionalidad" at bounding box center [267, 118] width 477 height 22
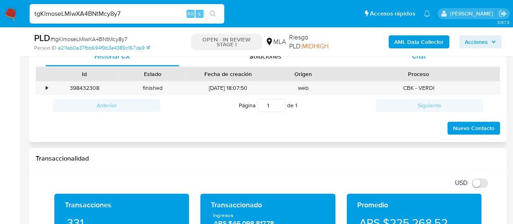
click at [407, 59] on div "Chat" at bounding box center [419, 56] width 134 height 19
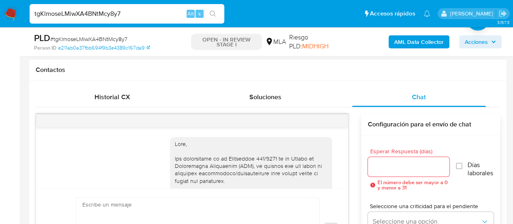
scroll to position [577, 0]
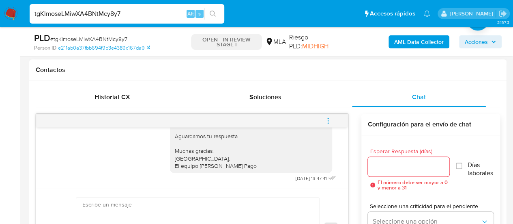
click at [333, 117] on button "menu-action" at bounding box center [328, 120] width 27 height 19
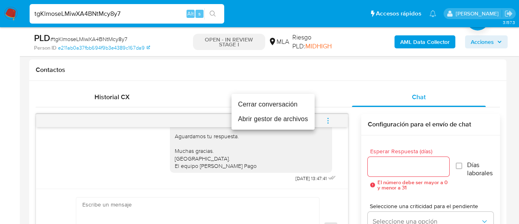
drag, startPoint x: 264, startPoint y: 112, endPoint x: 263, endPoint y: 99, distance: 13.0
click at [263, 99] on ul "Cerrar conversación Abrir gestor de archivos" at bounding box center [273, 112] width 83 height 36
click at [263, 99] on li "Cerrar conversación" at bounding box center [273, 104] width 83 height 15
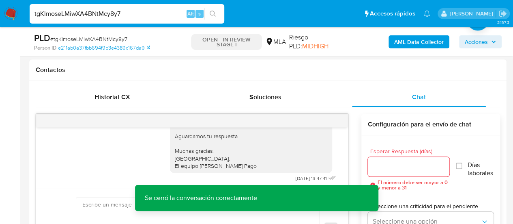
click at [493, 40] on icon "button" at bounding box center [493, 41] width 5 height 5
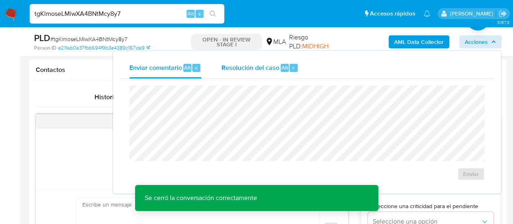
click at [229, 65] on span "Resolución del caso" at bounding box center [250, 66] width 58 height 9
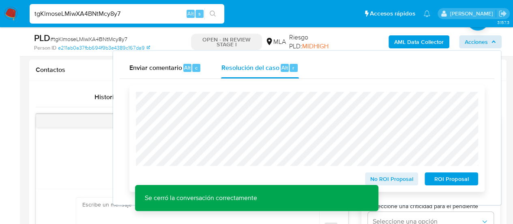
click at [449, 184] on span "ROI Proposal" at bounding box center [451, 178] width 42 height 11
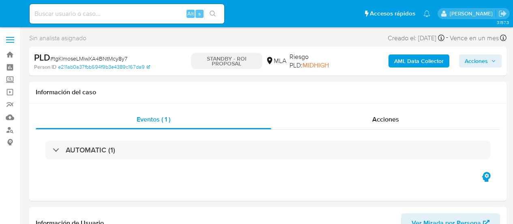
select select "10"
click at [88, 15] on input at bounding box center [127, 14] width 195 height 11
paste input "LHOvUo7Mtl1I6FSyAcPBYxjc"
type input "LHOvUo7Mtl1I6FSyAcPBYxjc"
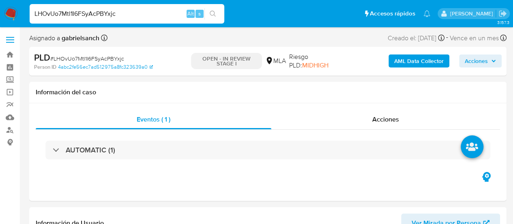
select select "10"
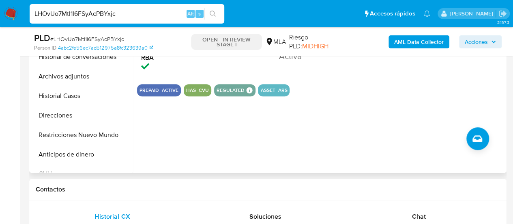
scroll to position [325, 0]
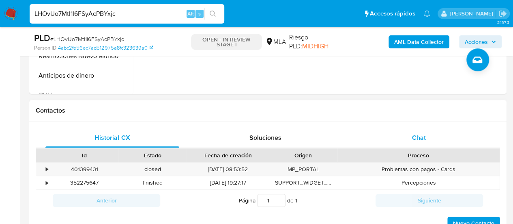
click at [416, 141] on span "Chat" at bounding box center [419, 137] width 14 height 9
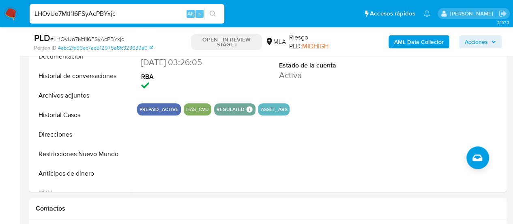
scroll to position [203, 0]
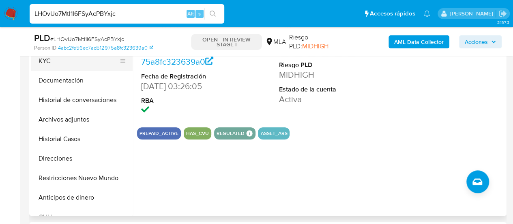
click at [40, 66] on button "KYC" at bounding box center [78, 60] width 95 height 19
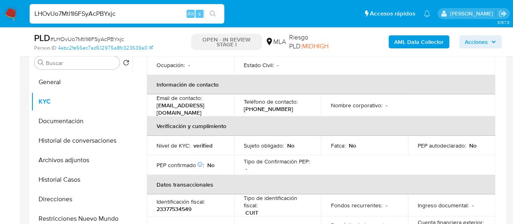
scroll to position [118, 0]
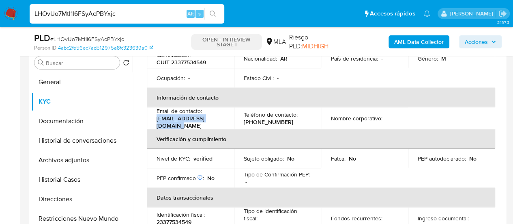
drag, startPoint x: 157, startPoint y: 120, endPoint x: 225, endPoint y: 119, distance: 68.2
click at [225, 119] on td "Email de contacto : [EMAIL_ADDRESS][DOMAIN_NAME]" at bounding box center [190, 118] width 87 height 22
copy p "[EMAIL_ADDRESS][DOMAIN_NAME]"
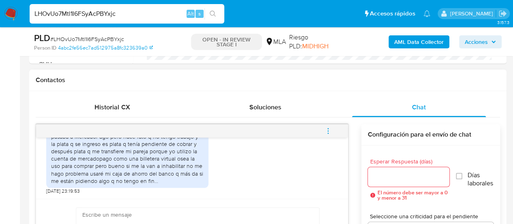
scroll to position [365, 0]
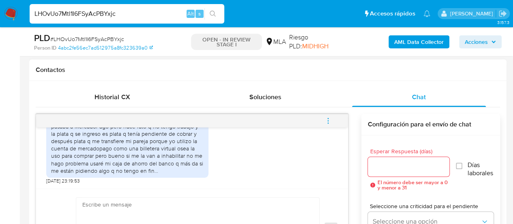
click at [183, 202] on textarea at bounding box center [195, 228] width 227 height 62
paste textarea "Hola XXX, Muchas gracias por tu respuesta. Analizamos tu caso y verificamos que…"
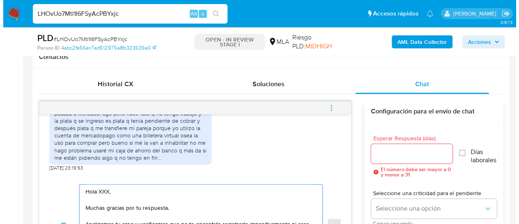
scroll to position [419, 0]
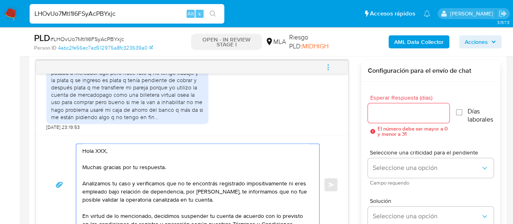
drag, startPoint x: 92, startPoint y: 150, endPoint x: 105, endPoint y: 151, distance: 13.0
click at [105, 151] on textarea "Hola XXX, Muchas gracias por tu respuesta. Analizamos tu caso y verificamos que…" at bounding box center [195, 184] width 227 height 81
type textarea "Hola, Muchas gracias por tu respuesta. Analizamos tu caso y verificamos que no …"
click at [401, 110] on input "Esperar Respuesta (días)" at bounding box center [409, 113] width 82 height 11
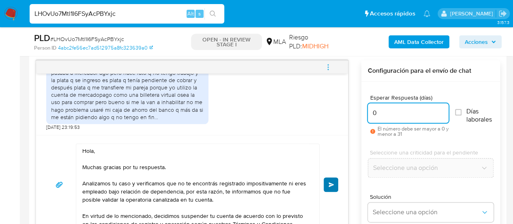
type input "0"
click at [333, 182] on span "Enviar" at bounding box center [332, 184] width 6 height 5
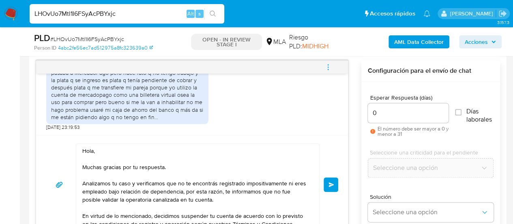
click at [326, 58] on span "menu-action" at bounding box center [328, 66] width 7 height 19
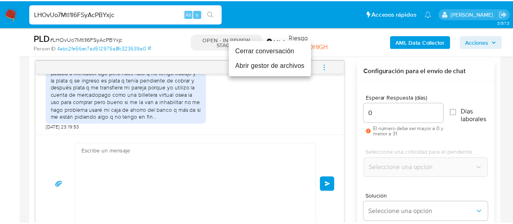
scroll to position [683, 0]
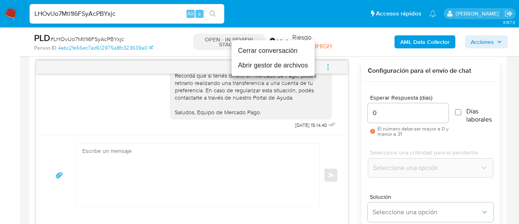
click at [288, 49] on li "Cerrar conversación" at bounding box center [273, 50] width 83 height 15
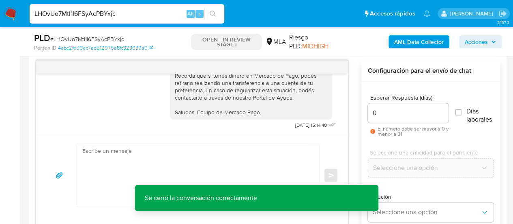
click at [99, 11] on input "LHOvUo7Mtl1I6FSyAcPBYxjc" at bounding box center [127, 14] width 195 height 11
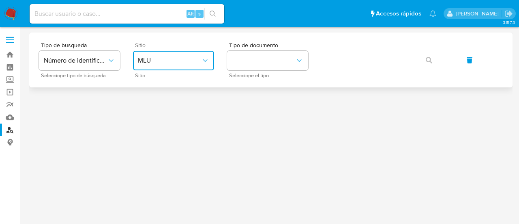
click at [212, 64] on button "MLU" at bounding box center [173, 60] width 81 height 19
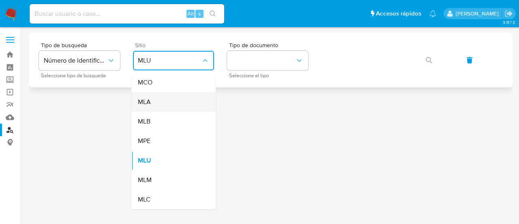
click at [183, 103] on div "MLA" at bounding box center [171, 101] width 67 height 19
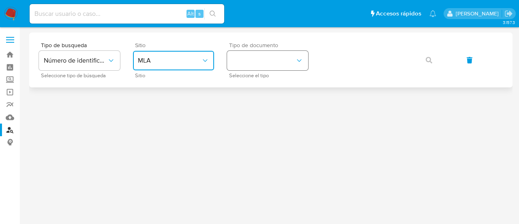
click at [240, 65] on button "identificationType" at bounding box center [267, 60] width 81 height 19
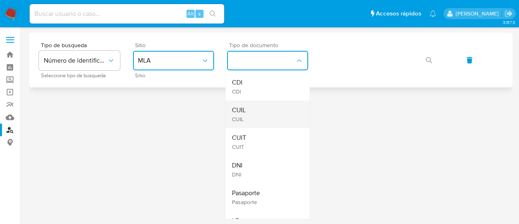
click at [258, 104] on div "CUIL CUIL" at bounding box center [265, 114] width 67 height 28
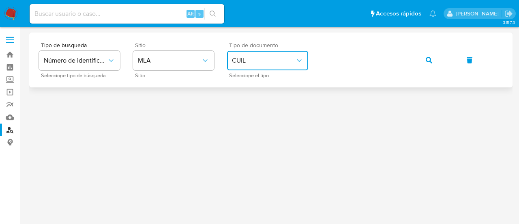
click at [424, 60] on button "button" at bounding box center [429, 59] width 28 height 19
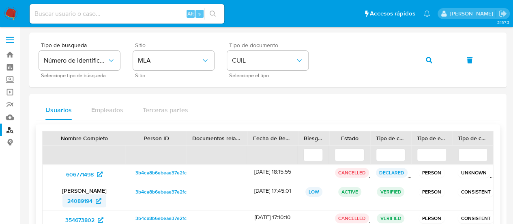
click at [82, 198] on span "24089194" at bounding box center [79, 200] width 25 height 13
click at [419, 55] on button "button" at bounding box center [429, 59] width 28 height 19
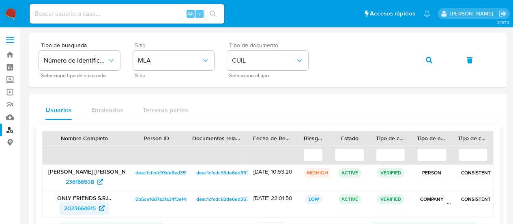
click at [74, 207] on span "2023664615" at bounding box center [80, 207] width 32 height 13
click at [430, 57] on icon "button" at bounding box center [429, 60] width 6 height 6
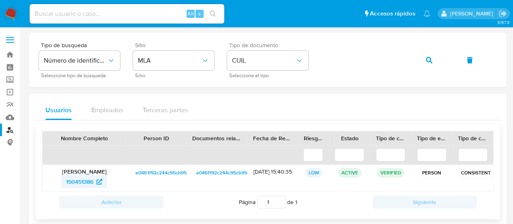
click at [73, 180] on span "150451386" at bounding box center [79, 181] width 27 height 13
click at [427, 55] on span "button" at bounding box center [429, 60] width 6 height 18
click at [85, 180] on span "196018353" at bounding box center [79, 181] width 27 height 13
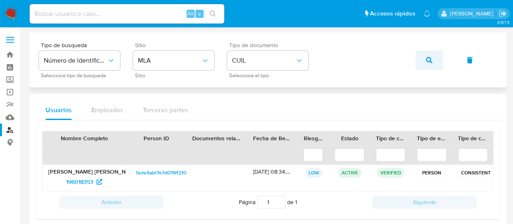
click at [427, 60] on icon "button" at bounding box center [429, 60] width 6 height 6
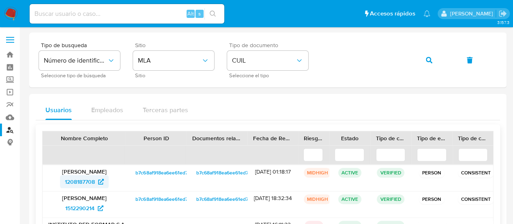
click at [71, 182] on span "1208187708" at bounding box center [80, 181] width 30 height 13
click at [424, 59] on button "button" at bounding box center [429, 59] width 28 height 19
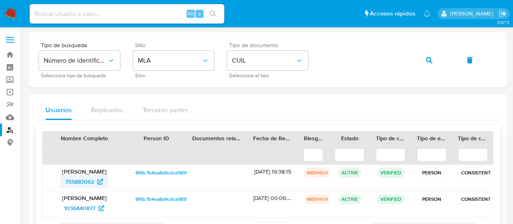
click at [79, 177] on span "755887062" at bounding box center [79, 181] width 29 height 13
click at [426, 64] on span "button" at bounding box center [429, 60] width 6 height 18
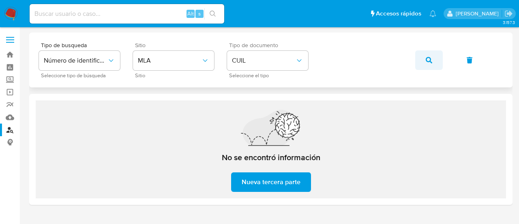
click at [417, 64] on button "button" at bounding box center [429, 59] width 28 height 19
click at [416, 57] on button "button" at bounding box center [429, 59] width 28 height 19
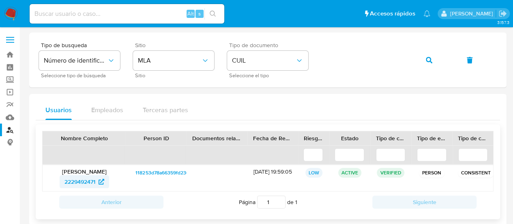
click at [71, 179] on span "2229492471" at bounding box center [80, 181] width 31 height 13
click at [428, 58] on icon "button" at bounding box center [429, 60] width 6 height 6
click at [96, 183] on span "196018353" at bounding box center [84, 181] width 36 height 13
click at [431, 65] on span "button" at bounding box center [429, 60] width 6 height 18
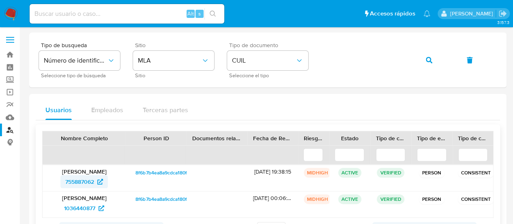
click at [86, 176] on span "755887062" at bounding box center [79, 181] width 29 height 13
click at [422, 66] on button "button" at bounding box center [429, 59] width 28 height 19
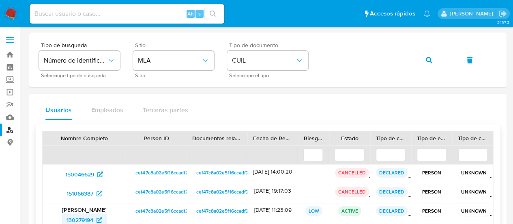
click at [88, 217] on span "130279194" at bounding box center [80, 219] width 27 height 13
click at [449, 55] on div "Tipo de busqueda Número de identificación Seleccione tipo de búsqueda Sitio MLA…" at bounding box center [268, 59] width 458 height 35
click at [432, 58] on button "button" at bounding box center [429, 59] width 28 height 19
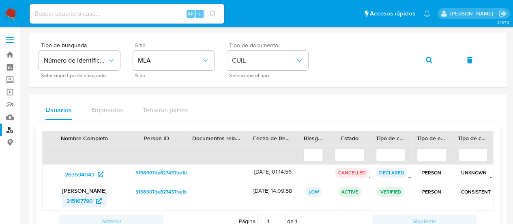
click at [83, 201] on span "215167790" at bounding box center [80, 200] width 26 height 13
click at [422, 61] on button "button" at bounding box center [429, 59] width 28 height 19
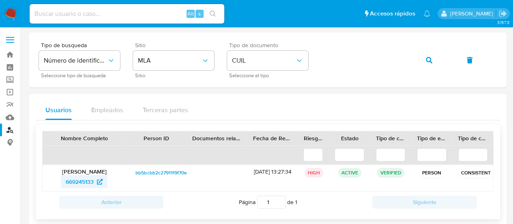
click at [75, 180] on span "669245133" at bounding box center [80, 181] width 28 height 13
click at [423, 64] on button "button" at bounding box center [429, 59] width 28 height 19
click at [84, 182] on span "388264079" at bounding box center [79, 181] width 29 height 13
click at [426, 58] on icon "button" at bounding box center [429, 60] width 6 height 6
click at [92, 177] on span "655105208" at bounding box center [79, 181] width 29 height 13
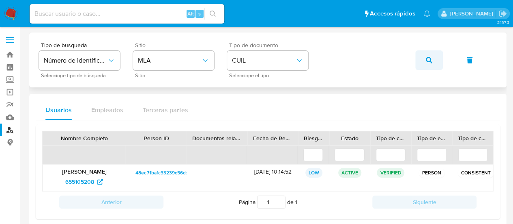
click at [426, 59] on icon "button" at bounding box center [429, 60] width 6 height 6
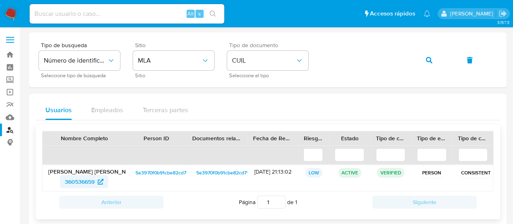
click at [88, 180] on span "360536659" at bounding box center [80, 181] width 30 height 13
click at [419, 60] on button "button" at bounding box center [429, 59] width 28 height 19
click at [76, 176] on span "632326980" at bounding box center [80, 181] width 30 height 13
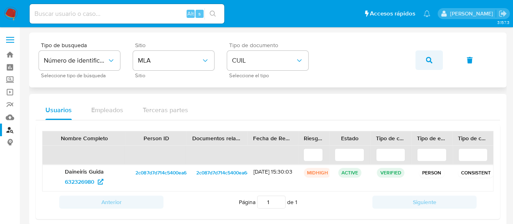
click at [426, 62] on icon "button" at bounding box center [429, 60] width 6 height 6
click at [77, 176] on span "745978625" at bounding box center [80, 181] width 28 height 13
click at [432, 59] on icon "button" at bounding box center [429, 60] width 6 height 6
click at [82, 182] on span "321209714" at bounding box center [80, 181] width 27 height 13
click at [430, 61] on icon "button" at bounding box center [429, 60] width 6 height 6
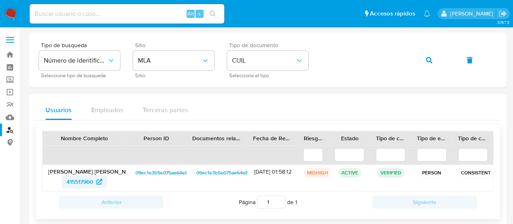
click at [84, 178] on span "415517960" at bounding box center [80, 181] width 27 height 13
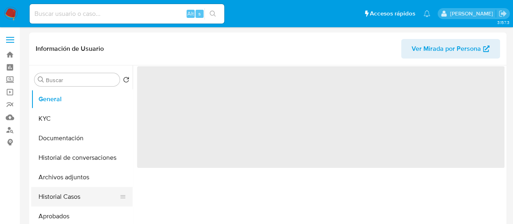
click at [52, 188] on button "Historial Casos" at bounding box center [78, 196] width 95 height 19
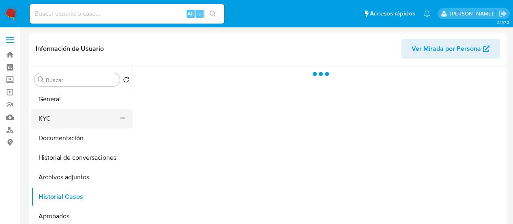
select select "10"
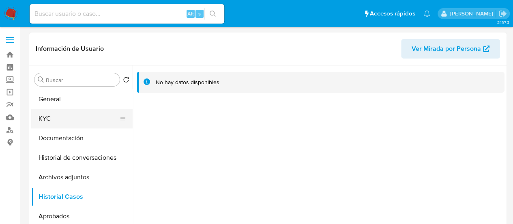
click at [84, 118] on button "KYC" at bounding box center [78, 118] width 95 height 19
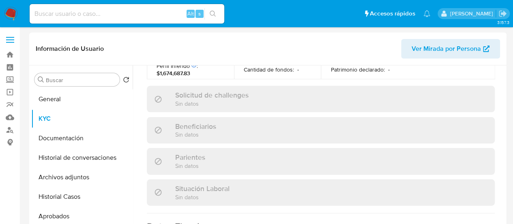
scroll to position [460, 0]
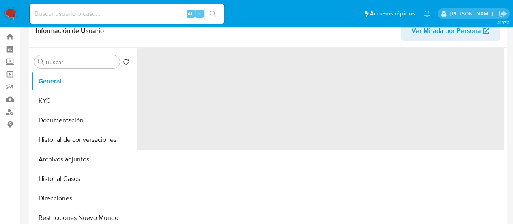
scroll to position [41, 0]
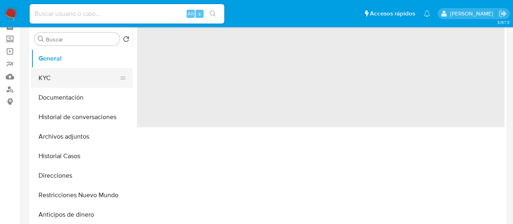
click at [81, 77] on button "KYC" at bounding box center [78, 77] width 95 height 19
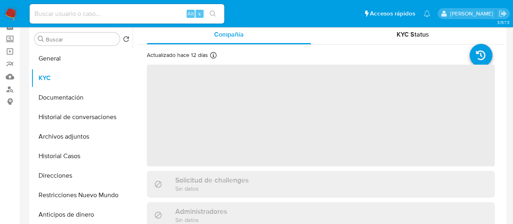
select select "10"
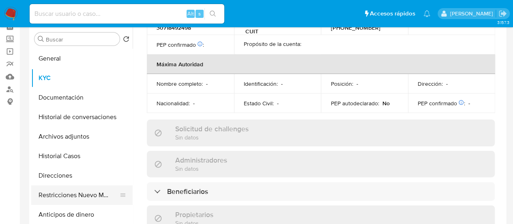
scroll to position [611, 0]
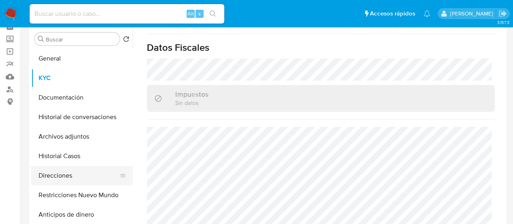
click at [64, 171] on button "Direcciones" at bounding box center [78, 175] width 95 height 19
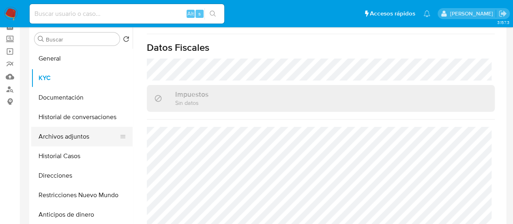
scroll to position [0, 0]
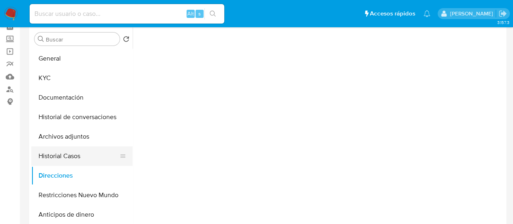
click at [68, 154] on button "Historial Casos" at bounding box center [78, 155] width 95 height 19
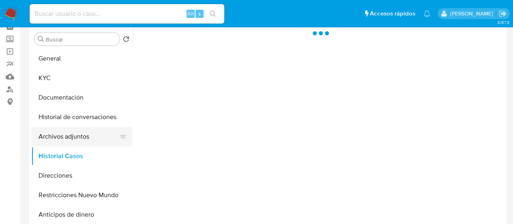
click at [89, 135] on button "Archivos adjuntos" at bounding box center [78, 136] width 95 height 19
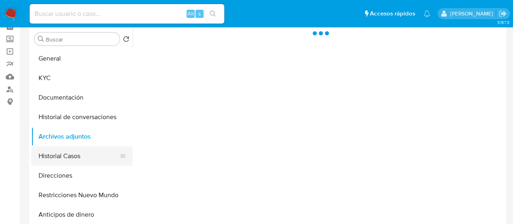
click at [80, 151] on button "Historial Casos" at bounding box center [78, 155] width 95 height 19
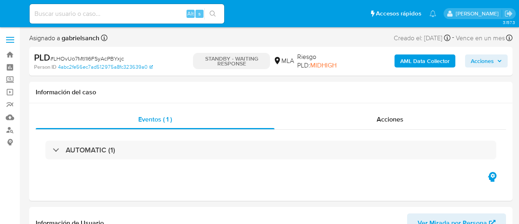
select select "10"
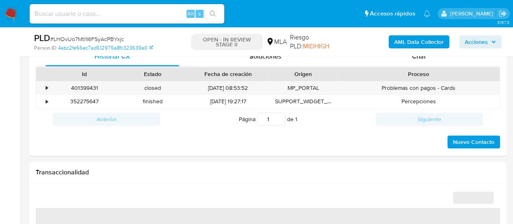
select select "10"
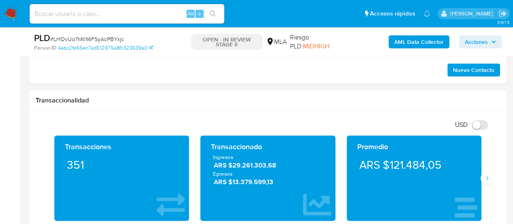
scroll to position [325, 0]
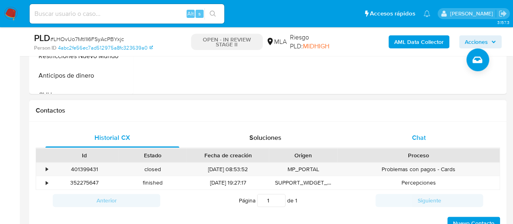
click at [422, 129] on div "Chat" at bounding box center [419, 137] width 134 height 19
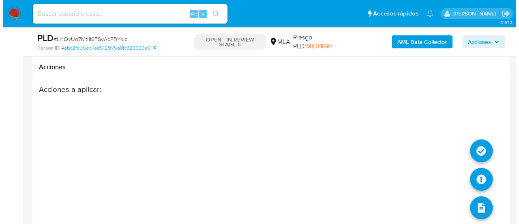
scroll to position [1472, 0]
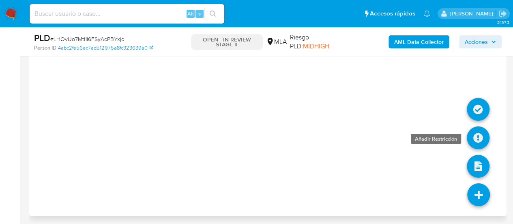
click at [475, 126] on icon at bounding box center [478, 137] width 23 height 23
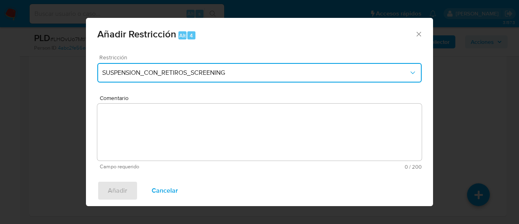
click at [168, 71] on span "SUSPENSION_CON_RETIROS_SCREENING" at bounding box center [255, 73] width 307 height 8
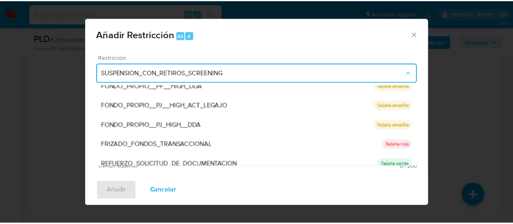
scroll to position [172, 0]
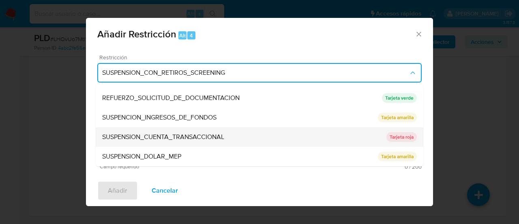
click at [159, 134] on span "SUSPENSION_CUENTA_TRANSACCIONAL" at bounding box center [163, 137] width 122 height 8
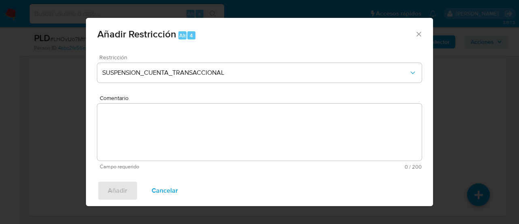
click at [159, 134] on textarea "Comentario" at bounding box center [259, 131] width 325 height 57
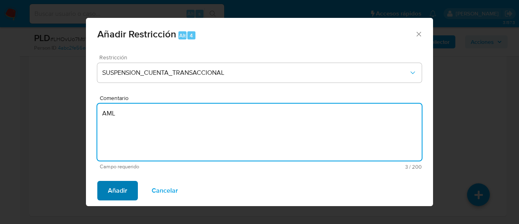
type textarea "AML"
click at [125, 185] on span "Añadir" at bounding box center [117, 190] width 19 height 18
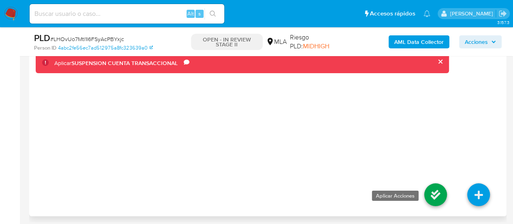
click at [443, 190] on icon at bounding box center [435, 194] width 23 height 23
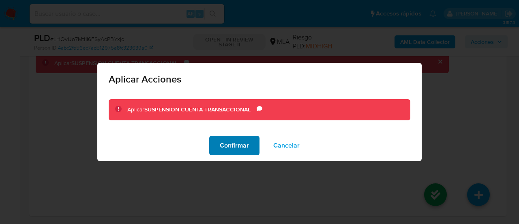
click at [243, 140] on span "Confirmar" at bounding box center [234, 145] width 29 height 18
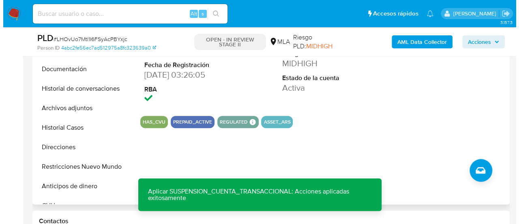
scroll to position [174, 0]
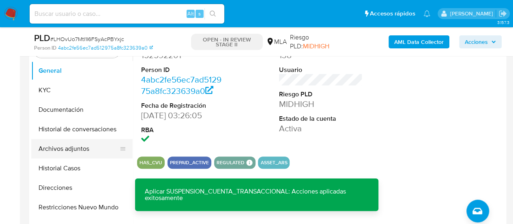
click at [58, 150] on button "Archivos adjuntos" at bounding box center [78, 148] width 95 height 19
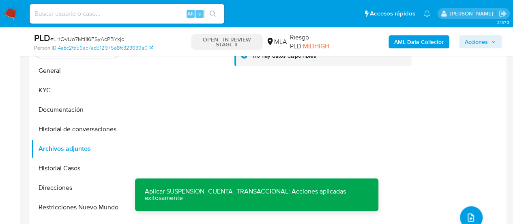
click at [437, 44] on b "AML Data Collector" at bounding box center [418, 41] width 49 height 13
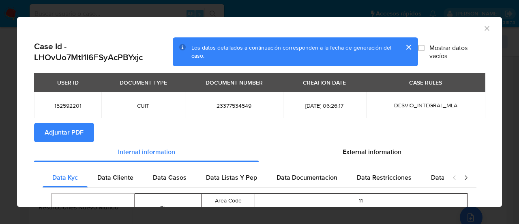
click at [66, 129] on span "Adjuntar PDF" at bounding box center [64, 132] width 39 height 18
click at [483, 27] on icon "Cerrar ventana" at bounding box center [487, 28] width 8 height 8
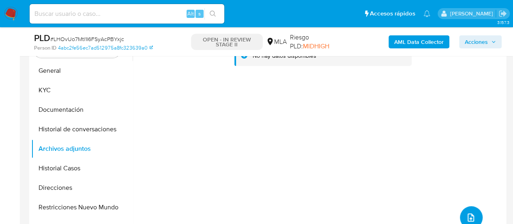
click at [468, 210] on button "upload-file" at bounding box center [471, 217] width 23 height 23
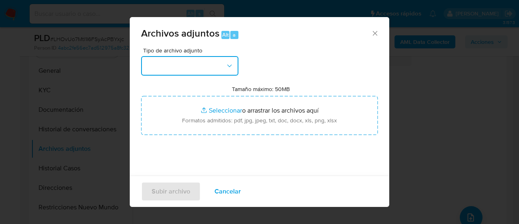
click at [221, 64] on button "button" at bounding box center [189, 65] width 97 height 19
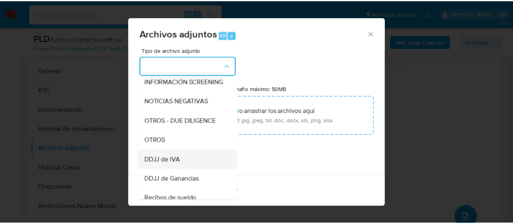
scroll to position [122, 0]
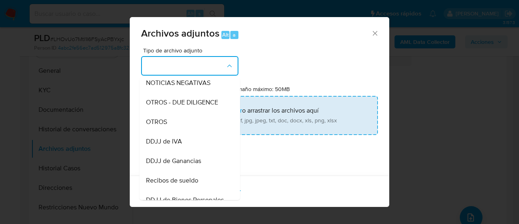
click at [172, 131] on div "OTROS" at bounding box center [187, 121] width 83 height 19
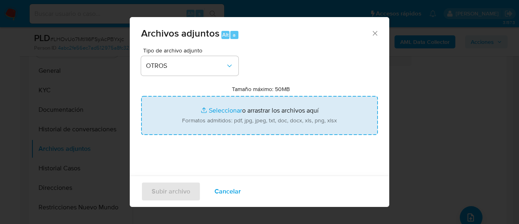
click at [202, 123] on input "Tamaño máximo: 50MB Seleccionar archivos" at bounding box center [259, 115] width 237 height 39
type input "C:\fakepath\Caselog LHOvUo7Mtl1I6FSyAcPBYxjc_2025_07_17_22_10_32.docx"
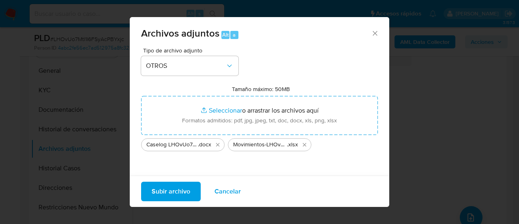
click at [163, 189] on span "Subir archivo" at bounding box center [171, 191] width 39 height 18
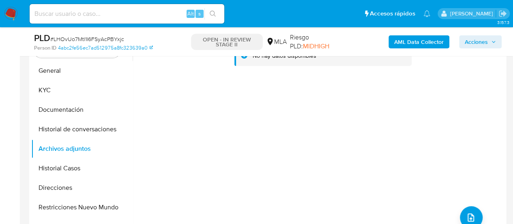
click at [398, 201] on div "No hay datos disponibles" at bounding box center [319, 141] width 372 height 208
click at [53, 132] on button "Historial de conversaciones" at bounding box center [78, 128] width 95 height 19
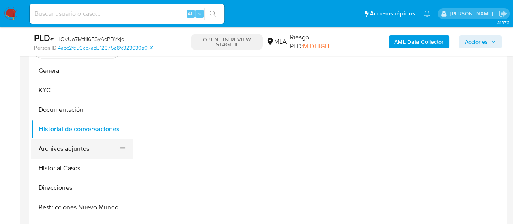
click at [51, 142] on button "Archivos adjuntos" at bounding box center [78, 148] width 95 height 19
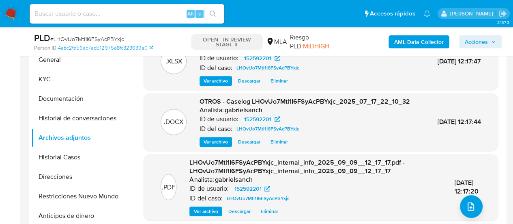
scroll to position [174, 0]
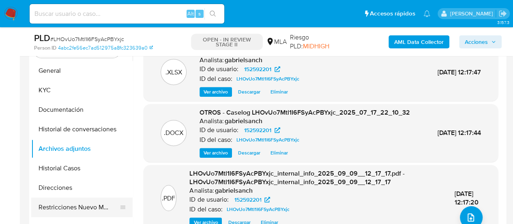
click at [95, 204] on button "Restricciones Nuevo Mundo" at bounding box center [78, 206] width 95 height 19
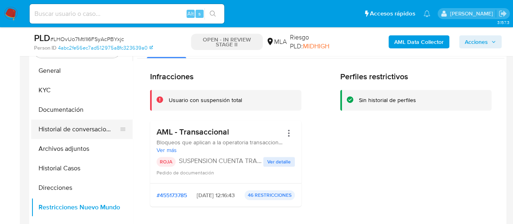
click at [78, 125] on button "Historial de conversaciones" at bounding box center [78, 128] width 95 height 19
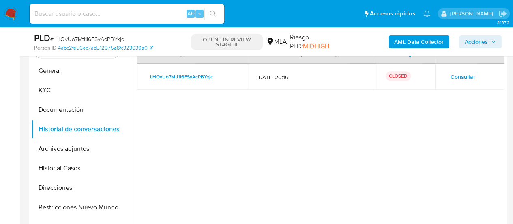
scroll to position [92, 0]
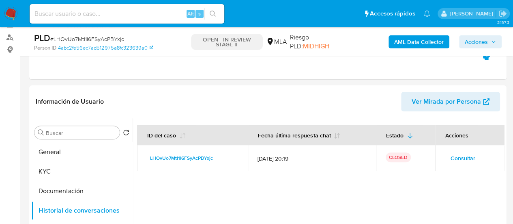
click at [479, 44] on span "Acciones" at bounding box center [476, 41] width 23 height 13
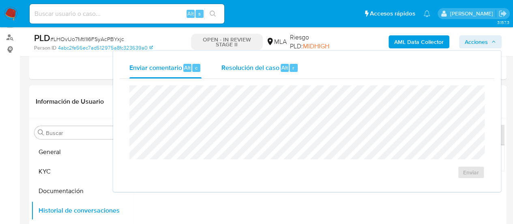
click at [286, 64] on span "Alt" at bounding box center [285, 68] width 6 height 8
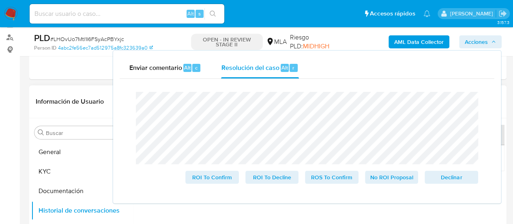
click at [90, 88] on div "Información de Usuario Ver Mirada por Persona" at bounding box center [267, 101] width 477 height 33
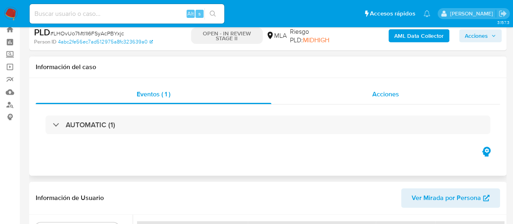
scroll to position [0, 0]
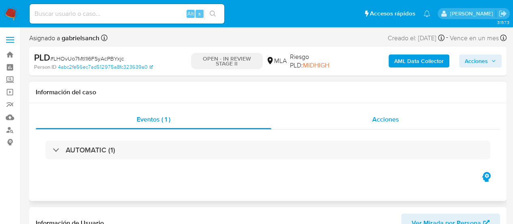
click at [374, 123] on span "Acciones" at bounding box center [385, 118] width 27 height 9
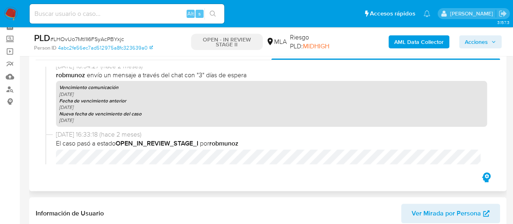
scroll to position [724, 0]
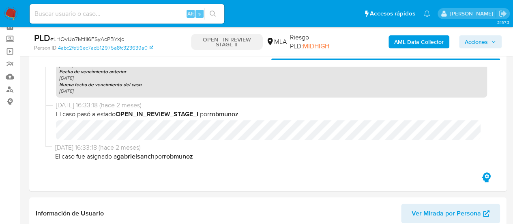
click at [471, 37] on span "Acciones" at bounding box center [476, 41] width 23 height 13
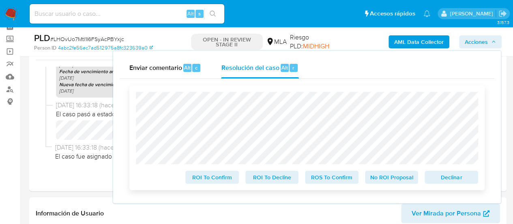
click at [325, 181] on span "ROS To Confirm" at bounding box center [332, 176] width 42 height 11
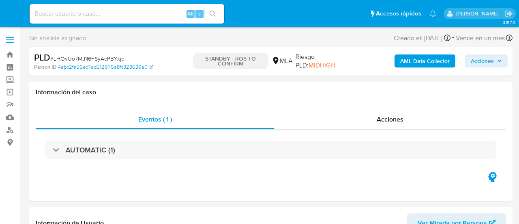
select select "10"
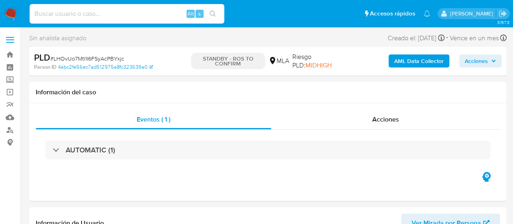
click at [90, 10] on input at bounding box center [127, 14] width 195 height 11
paste input "FgRMJRqhJvFvWJKZ0YLL9J5p"
type input "FgRMJRqhJvFvWJKZ0YLL9J5p"
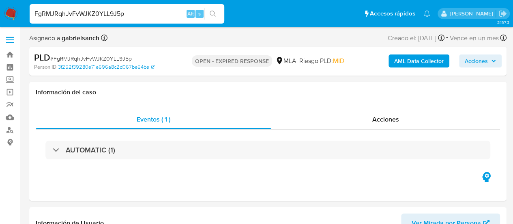
select select "10"
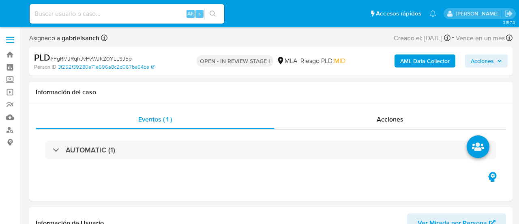
select select "10"
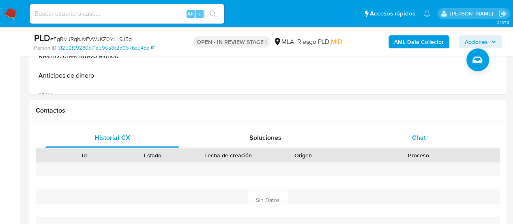
click at [411, 135] on div "Chat" at bounding box center [419, 137] width 134 height 19
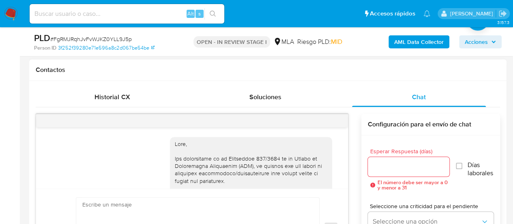
scroll to position [577, 0]
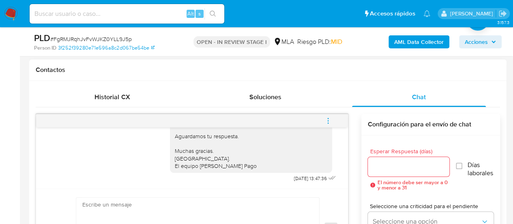
click at [330, 118] on icon "menu-action" at bounding box center [328, 120] width 7 height 7
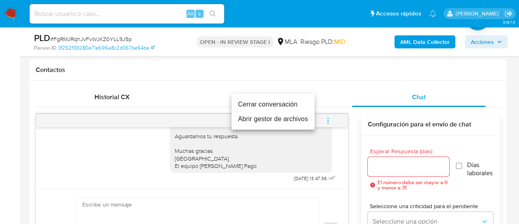
click at [275, 97] on ul "Cerrar conversación Abrir gestor de archivos" at bounding box center [273, 112] width 83 height 36
click at [278, 104] on li "Cerrar conversación" at bounding box center [273, 104] width 83 height 15
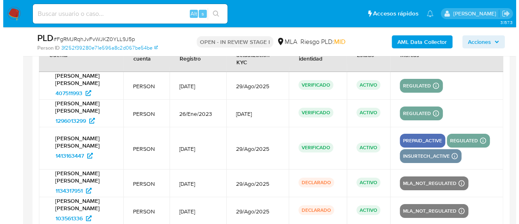
scroll to position [1594, 0]
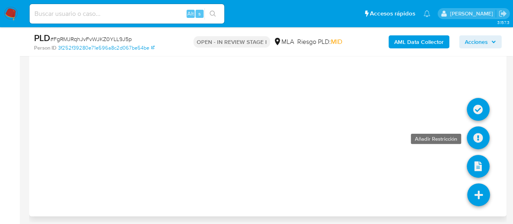
click at [477, 136] on icon at bounding box center [478, 137] width 23 height 23
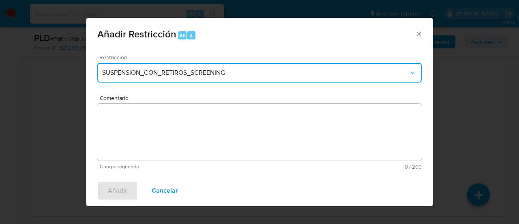
click at [187, 68] on button "SUSPENSION_CON_RETIROS_SCREENING" at bounding box center [259, 72] width 325 height 19
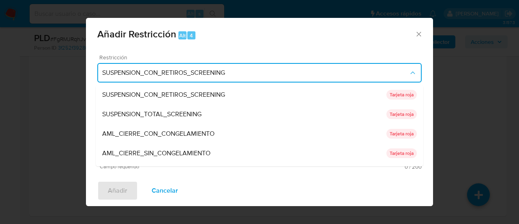
scroll to position [172, 0]
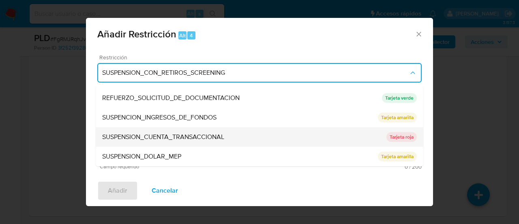
click at [165, 139] on span "SUSPENSION_CUENTA_TRANSACCIONAL" at bounding box center [163, 137] width 122 height 8
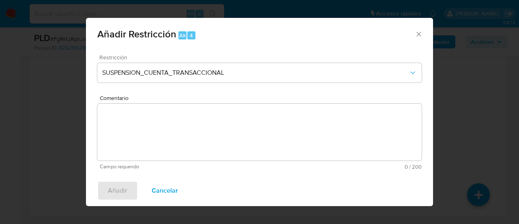
click at [165, 139] on textarea "Comentario" at bounding box center [259, 131] width 325 height 57
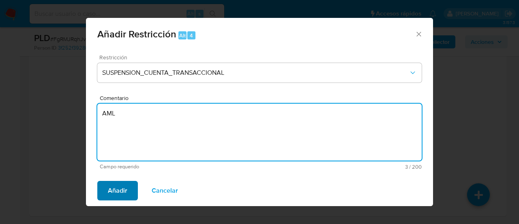
type textarea "AML"
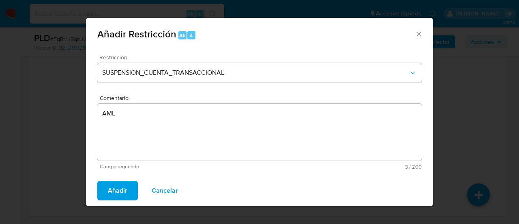
click at [121, 184] on span "Añadir" at bounding box center [117, 190] width 19 height 18
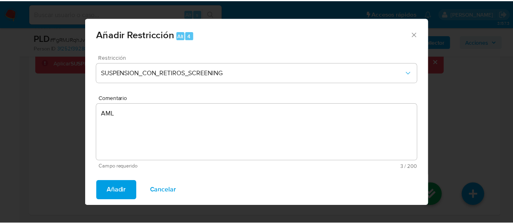
scroll to position [1586, 0]
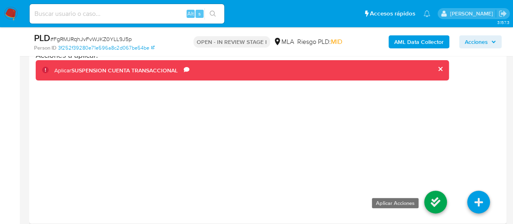
click at [435, 205] on icon at bounding box center [435, 201] width 23 height 23
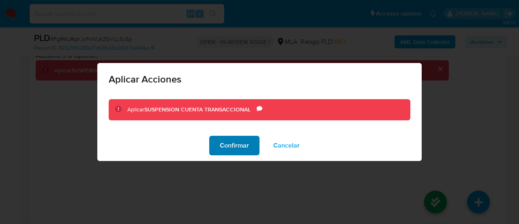
click at [241, 152] on span "Confirmar" at bounding box center [234, 145] width 29 height 18
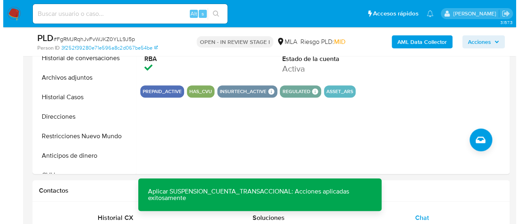
scroll to position [207, 0]
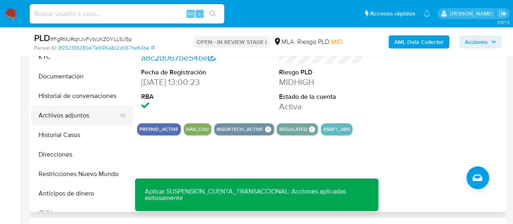
click at [78, 114] on button "Archivos adjuntos" at bounding box center [78, 114] width 95 height 19
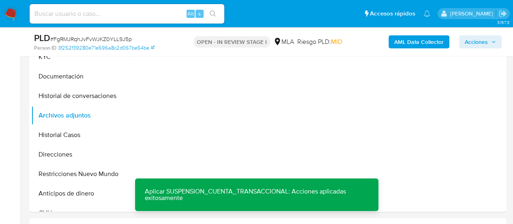
click at [414, 42] on b "AML Data Collector" at bounding box center [418, 41] width 49 height 13
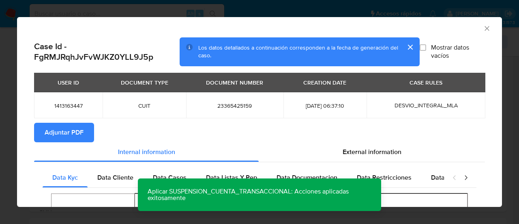
click at [61, 138] on span "Adjuntar PDF" at bounding box center [64, 132] width 39 height 18
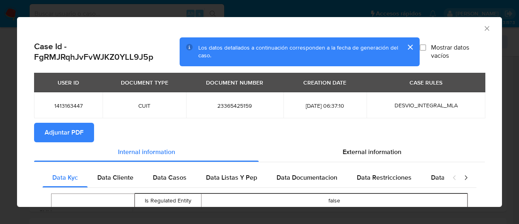
click at [485, 27] on icon "Cerrar ventana" at bounding box center [487, 28] width 4 height 4
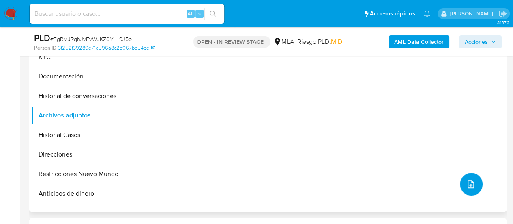
click at [477, 185] on button "upload-file" at bounding box center [471, 183] width 23 height 23
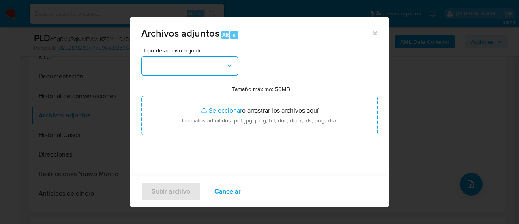
click at [193, 71] on button "button" at bounding box center [189, 65] width 97 height 19
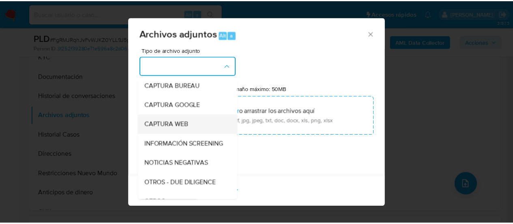
scroll to position [81, 0]
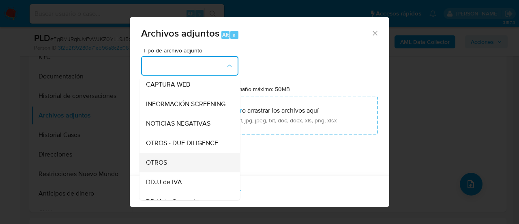
click at [176, 169] on div "OTROS" at bounding box center [187, 162] width 83 height 19
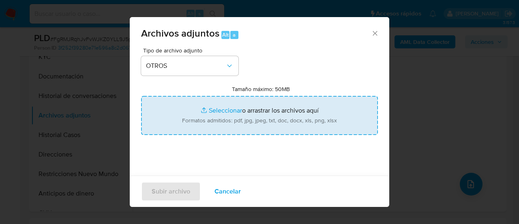
click at [229, 116] on input "Tamaño máximo: 50MB Seleccionar archivos" at bounding box center [259, 115] width 237 height 39
type input "C:\fakepath\Caselog FgRMJRqhJvFvWJKZ0YLL9J5p_2025_07_17_23_08_21.docx"
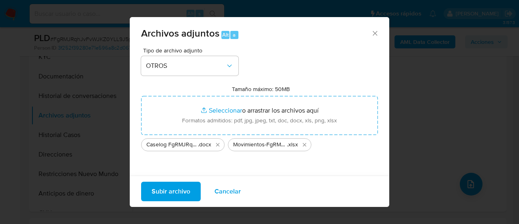
click at [169, 186] on span "Subir archivo" at bounding box center [171, 191] width 39 height 18
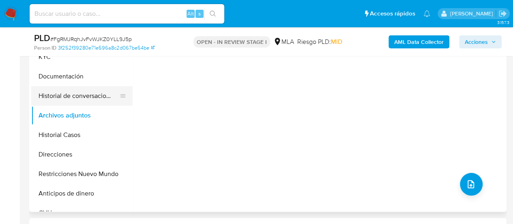
click at [67, 99] on button "Historial de conversaciones" at bounding box center [78, 95] width 95 height 19
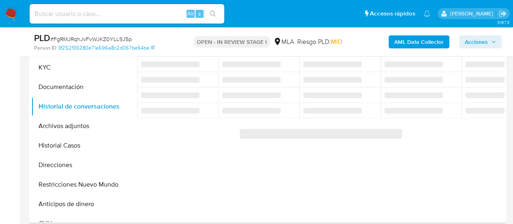
scroll to position [166, 0]
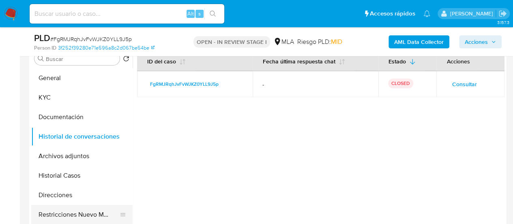
click at [82, 214] on button "Restricciones Nuevo Mundo" at bounding box center [78, 213] width 95 height 19
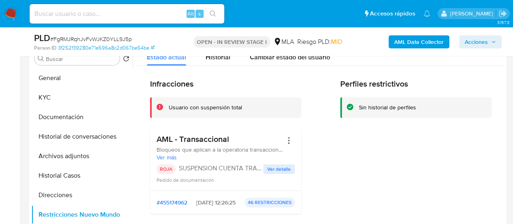
click at [472, 42] on span "Acciones" at bounding box center [476, 41] width 23 height 13
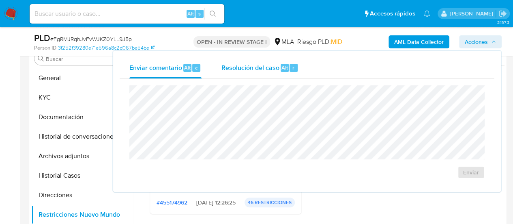
click at [276, 73] on div "Resolución del caso Alt r" at bounding box center [259, 67] width 77 height 21
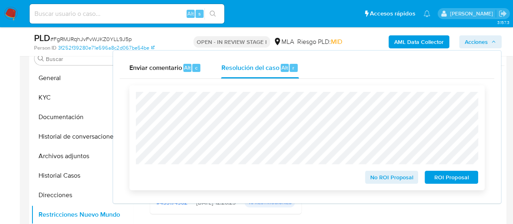
click at [432, 172] on span "ROI Proposal" at bounding box center [451, 176] width 42 height 11
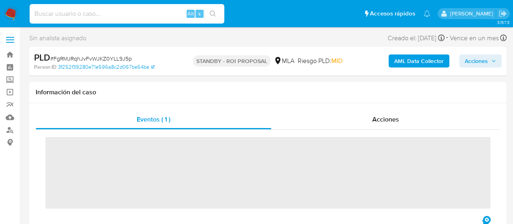
click at [136, 15] on input at bounding box center [127, 14] width 195 height 11
paste input "hjemafXYqGgP2936SDzuJiPG"
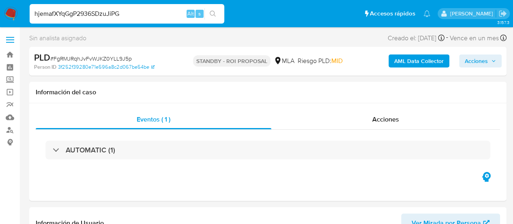
type input "hjemafXYqGgP2936SDzuJiPG"
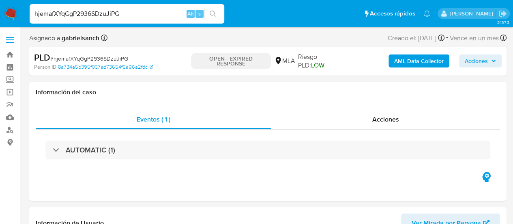
select select "10"
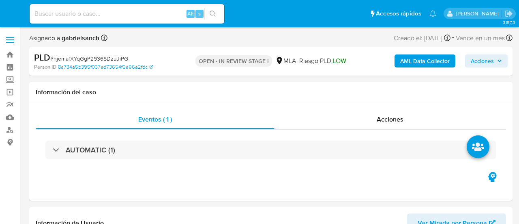
select select "10"
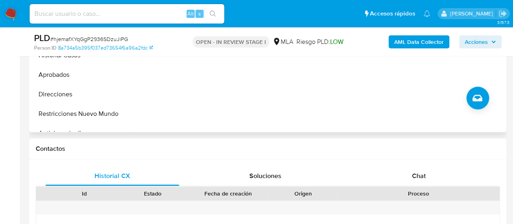
scroll to position [325, 0]
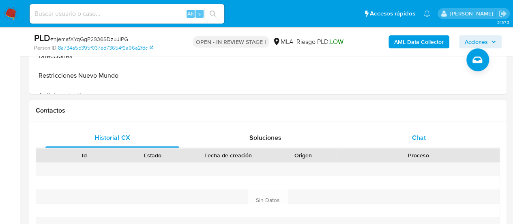
click at [415, 140] on span "Chat" at bounding box center [419, 137] width 14 height 9
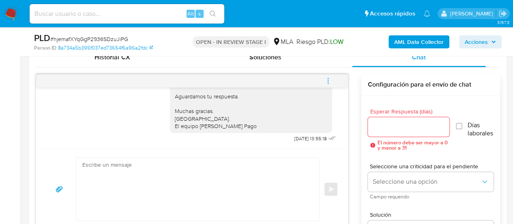
scroll to position [406, 0]
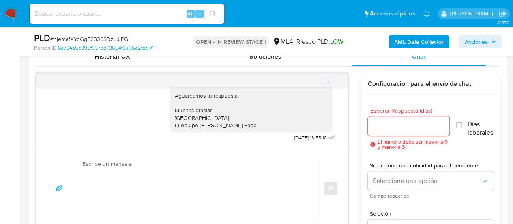
click at [333, 83] on button "menu-action" at bounding box center [328, 79] width 27 height 19
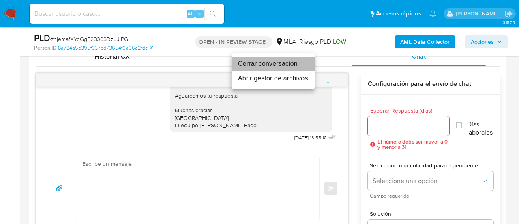
click at [264, 58] on li "Cerrar conversación" at bounding box center [273, 63] width 83 height 15
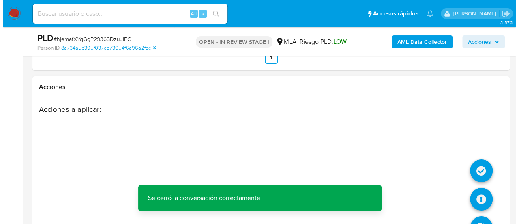
scroll to position [1581, 0]
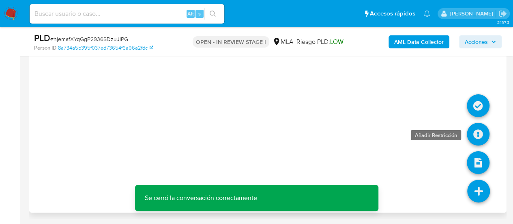
click at [477, 133] on icon at bounding box center [478, 134] width 23 height 23
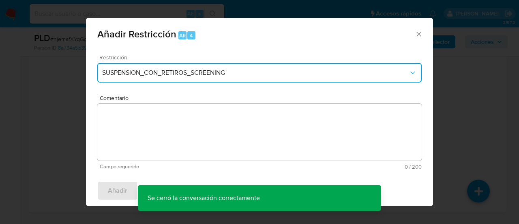
click at [216, 67] on button "SUSPENSION_CON_RETIROS_SCREENING" at bounding box center [259, 72] width 325 height 19
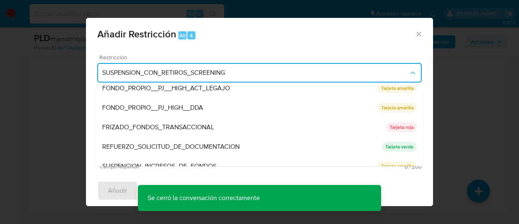
scroll to position [172, 0]
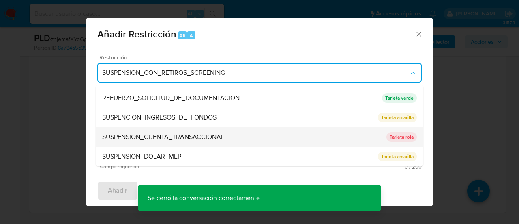
click at [186, 133] on span "SUSPENSION_CUENTA_TRANSACCIONAL" at bounding box center [163, 137] width 122 height 8
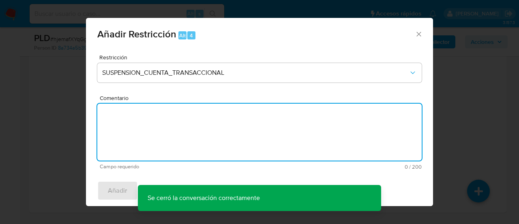
click at [186, 133] on textarea "Comentario" at bounding box center [259, 131] width 325 height 57
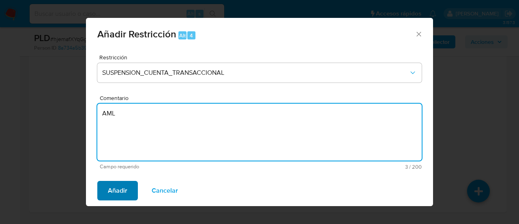
type textarea "AML"
click at [127, 188] on span "Añadir" at bounding box center [117, 190] width 19 height 18
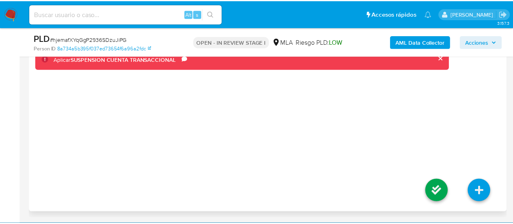
scroll to position [1566, 0]
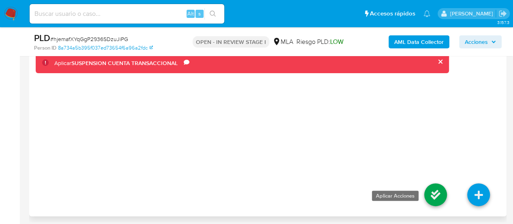
click at [432, 200] on icon at bounding box center [435, 194] width 23 height 23
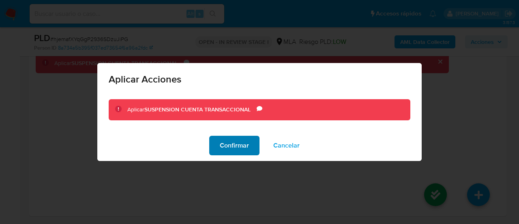
click at [222, 144] on span "Confirmar" at bounding box center [234, 145] width 29 height 18
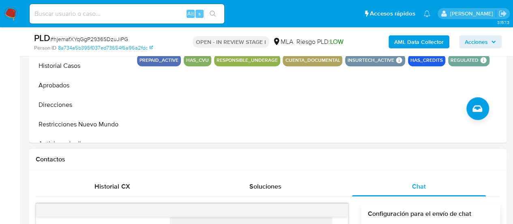
scroll to position [187, 0]
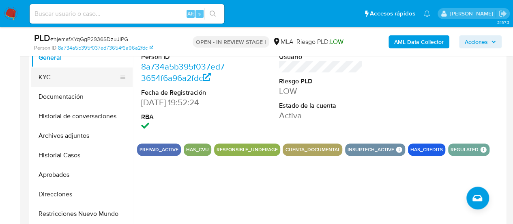
click at [58, 77] on button "KYC" at bounding box center [78, 76] width 95 height 19
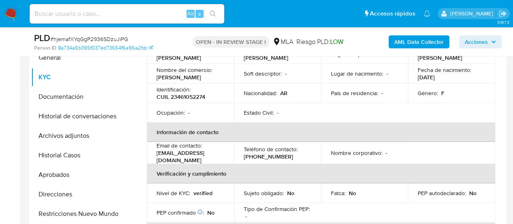
scroll to position [55, 0]
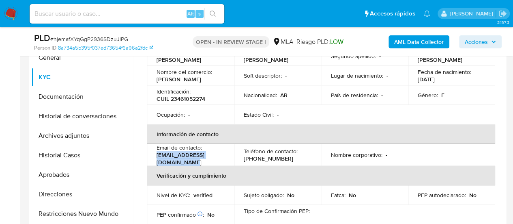
drag, startPoint x: 155, startPoint y: 158, endPoint x: 234, endPoint y: 156, distance: 79.5
click at [234, 156] on td "Email de contacto : [EMAIL_ADDRESS][DOMAIN_NAME]" at bounding box center [190, 155] width 87 height 22
copy p "[EMAIL_ADDRESS][DOMAIN_NAME]"
click at [65, 133] on button "Archivos adjuntos" at bounding box center [78, 135] width 95 height 19
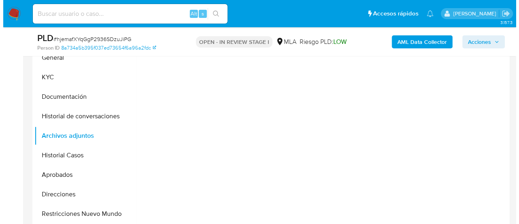
scroll to position [0, 0]
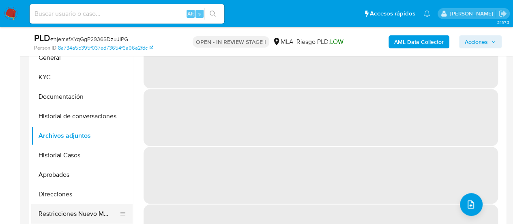
click at [43, 213] on button "Restricciones Nuevo Mundo" at bounding box center [78, 213] width 95 height 19
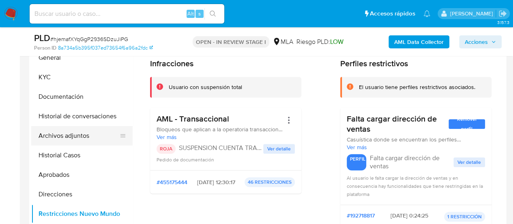
click at [69, 137] on button "Archivos adjuntos" at bounding box center [78, 135] width 95 height 19
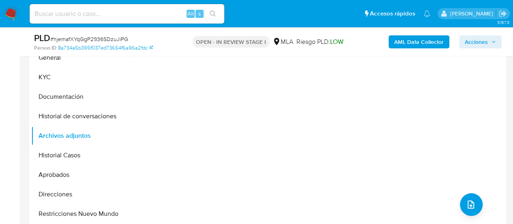
click at [398, 37] on b "AML Data Collector" at bounding box center [418, 41] width 49 height 13
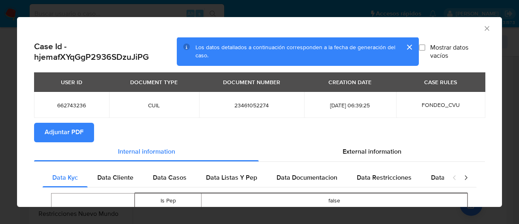
click at [51, 133] on span "Adjuntar PDF" at bounding box center [64, 132] width 39 height 18
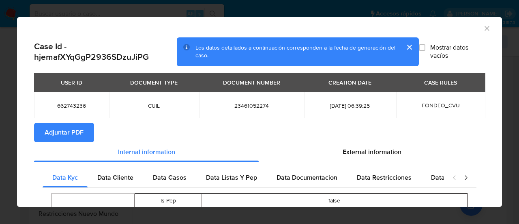
click at [483, 28] on icon "Cerrar ventana" at bounding box center [487, 28] width 8 height 8
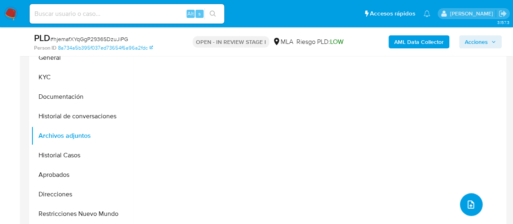
click at [475, 204] on button "upload-file" at bounding box center [471, 204] width 23 height 23
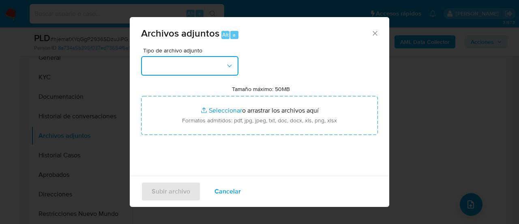
click at [216, 69] on button "button" at bounding box center [189, 65] width 97 height 19
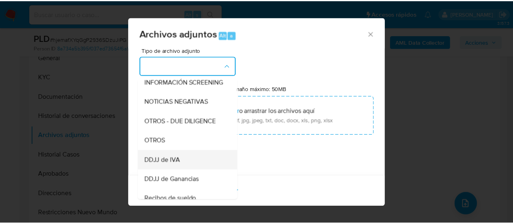
scroll to position [122, 0]
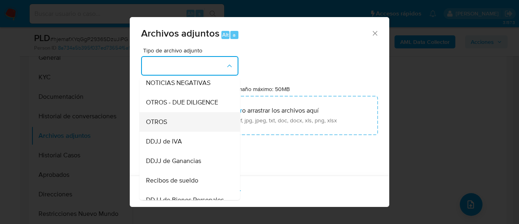
click at [164, 126] on span "OTROS" at bounding box center [156, 122] width 21 height 8
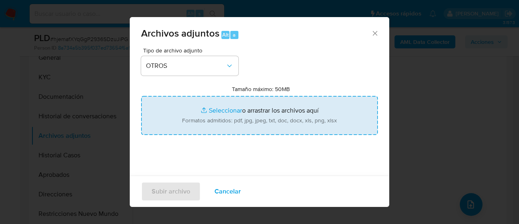
click at [255, 116] on input "Tamaño máximo: 50MB Seleccionar archivos" at bounding box center [259, 115] width 237 height 39
type input "C:\fakepath\Caselog hjemafXYqGgP2936SDzuJiPG_2025_07_17_22_36_17.docx"
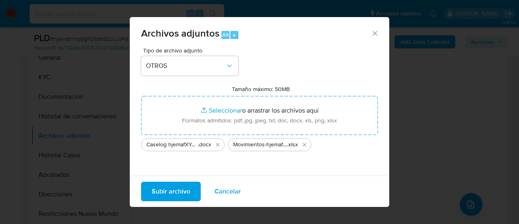
click at [173, 191] on span "Subir archivo" at bounding box center [171, 191] width 39 height 18
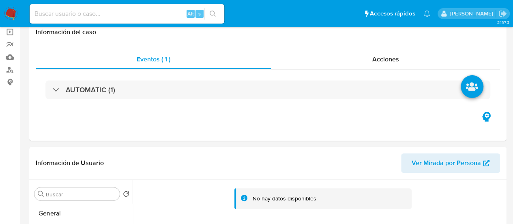
scroll to position [0, 0]
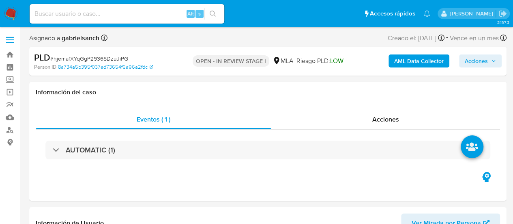
click at [470, 56] on span "Acciones" at bounding box center [476, 60] width 23 height 13
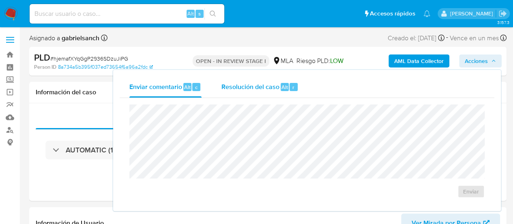
click at [227, 84] on span "Resolución del caso" at bounding box center [250, 86] width 58 height 9
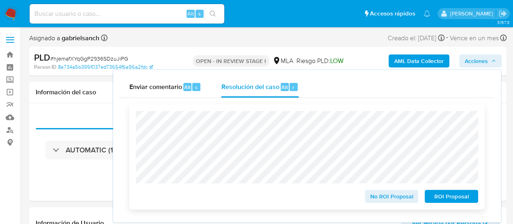
click at [439, 195] on span "ROI Proposal" at bounding box center [451, 195] width 42 height 11
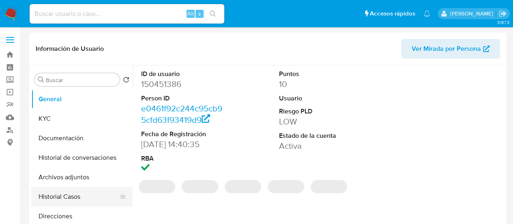
click at [69, 191] on button "Historial Casos" at bounding box center [78, 196] width 95 height 19
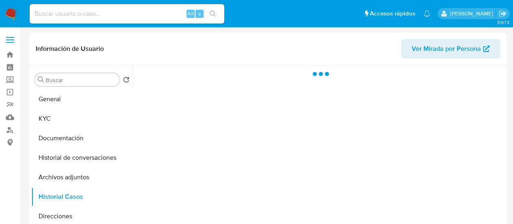
select select "10"
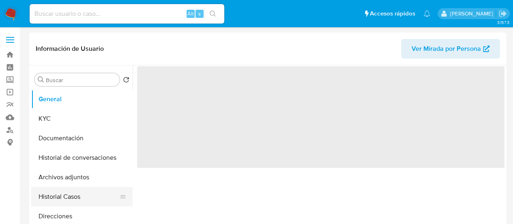
click at [63, 189] on button "Historial Casos" at bounding box center [78, 196] width 95 height 19
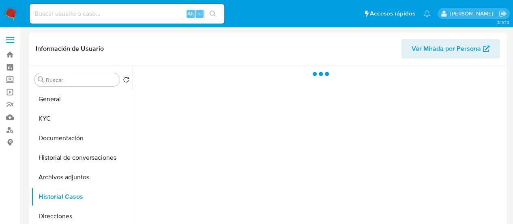
select select "10"
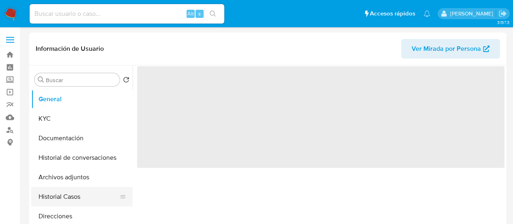
click at [78, 192] on button "Historial Casos" at bounding box center [78, 196] width 95 height 19
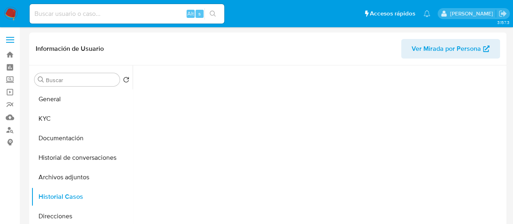
select select "10"
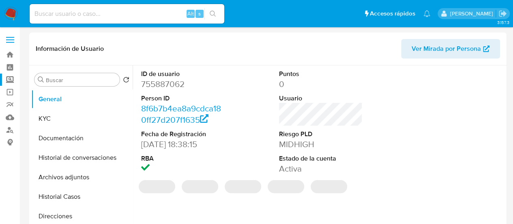
select select "10"
click at [62, 192] on button "Historial Casos" at bounding box center [78, 196] width 95 height 19
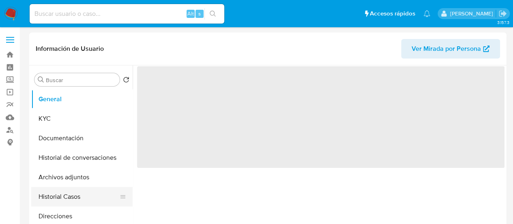
click at [64, 197] on button "Historial Casos" at bounding box center [78, 196] width 95 height 19
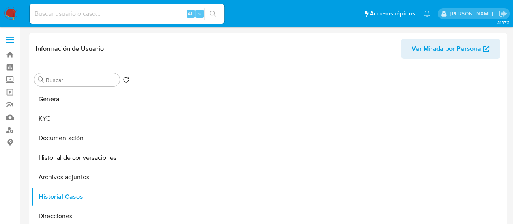
select select "10"
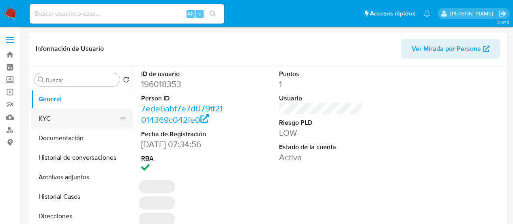
select select "10"
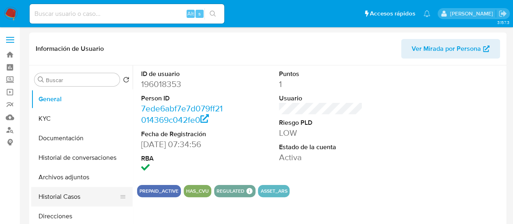
click at [75, 190] on button "Historial Casos" at bounding box center [78, 196] width 95 height 19
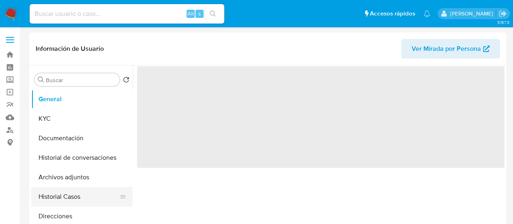
click at [65, 190] on button "Historial Casos" at bounding box center [78, 196] width 95 height 19
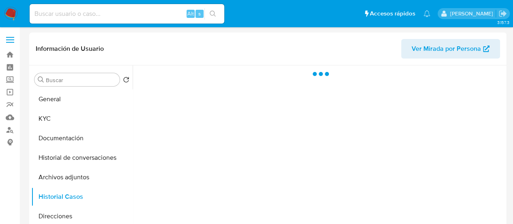
select select "10"
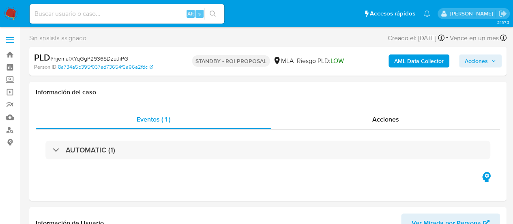
click at [92, 12] on input at bounding box center [127, 14] width 195 height 11
paste input "1ElYypcClV04V7irHYQGXI2A"
type input "1ElYypcClV04V7irHYQGXI2A"
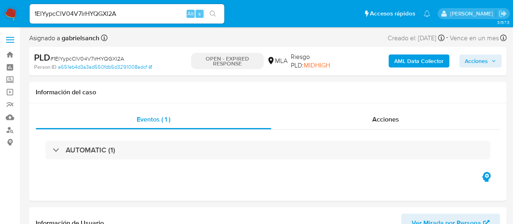
select select "10"
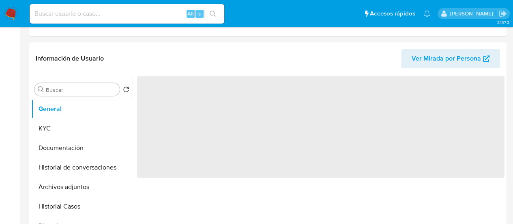
select select "10"
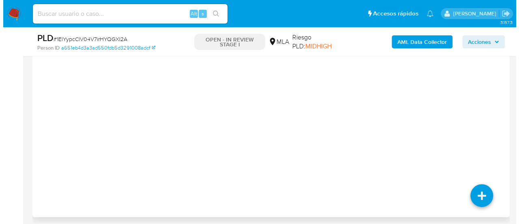
scroll to position [1462, 0]
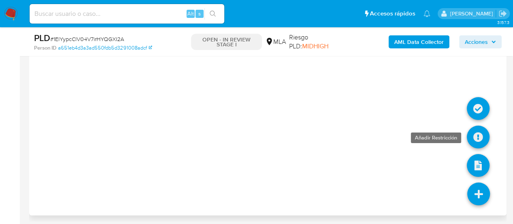
click at [478, 132] on icon at bounding box center [478, 136] width 23 height 23
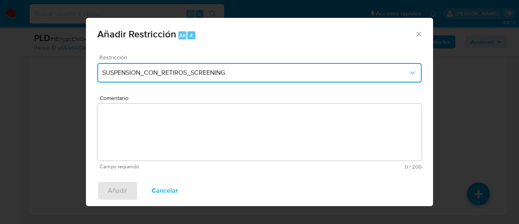
click at [245, 72] on span "SUSPENSION_CON_RETIROS_SCREENING" at bounding box center [255, 73] width 307 height 8
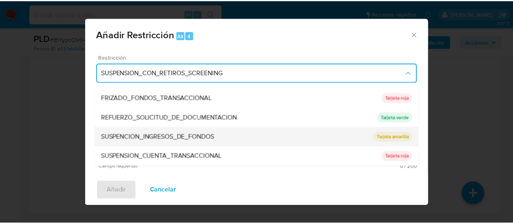
scroll to position [172, 0]
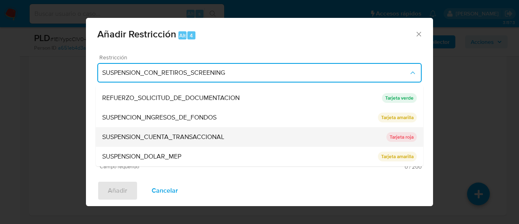
click at [204, 133] on span "SUSPENSION_CUENTA_TRANSACCIONAL" at bounding box center [163, 137] width 122 height 8
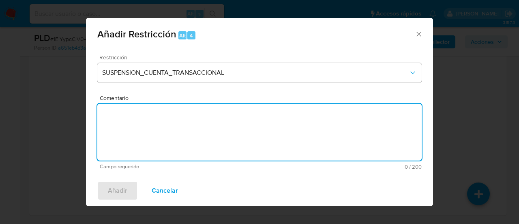
click at [204, 132] on textarea "Comentario" at bounding box center [259, 131] width 325 height 57
type textarea "AML"
click at [122, 188] on span "Añadir" at bounding box center [117, 190] width 19 height 18
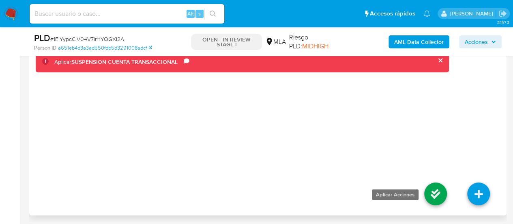
click at [436, 188] on icon at bounding box center [435, 193] width 23 height 23
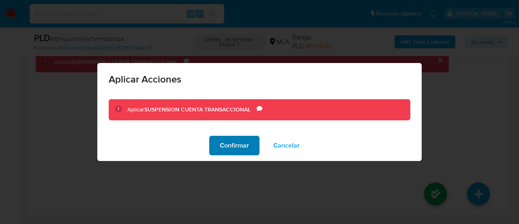
click at [220, 144] on span "Confirmar" at bounding box center [234, 145] width 29 height 18
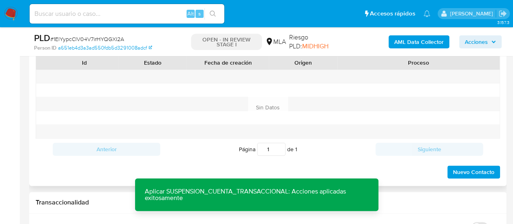
scroll to position [367, 0]
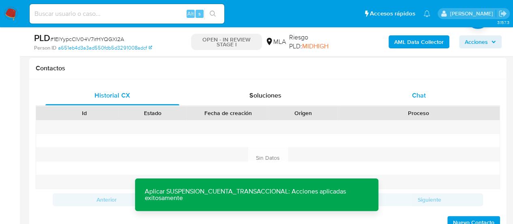
click at [387, 100] on div "Chat" at bounding box center [419, 95] width 134 height 19
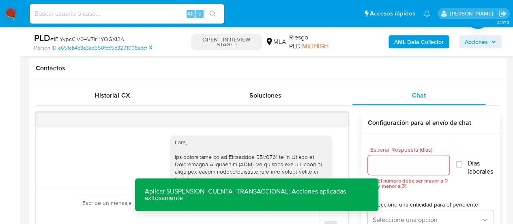
scroll to position [577, 0]
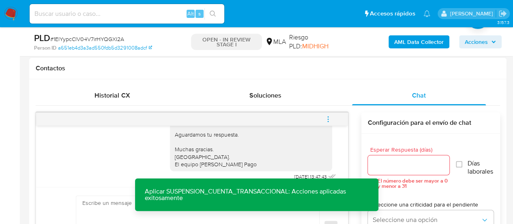
click at [334, 116] on button "menu-action" at bounding box center [328, 118] width 27 height 19
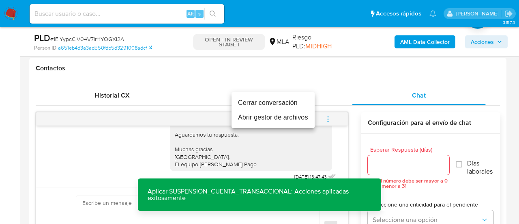
click at [301, 106] on li "Cerrar conversación" at bounding box center [273, 102] width 83 height 15
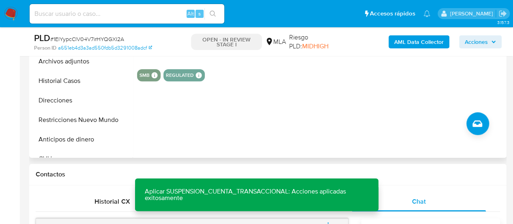
scroll to position [204, 0]
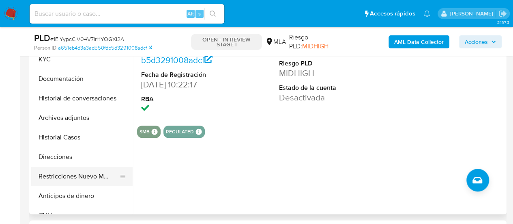
click at [83, 171] on button "Restricciones Nuevo Mundo" at bounding box center [78, 175] width 95 height 19
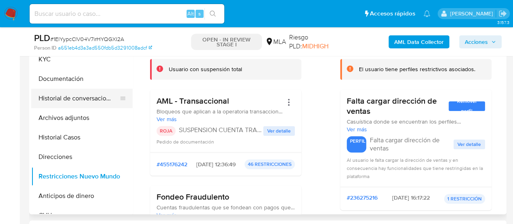
click at [77, 100] on button "Historial de conversaciones" at bounding box center [78, 97] width 95 height 19
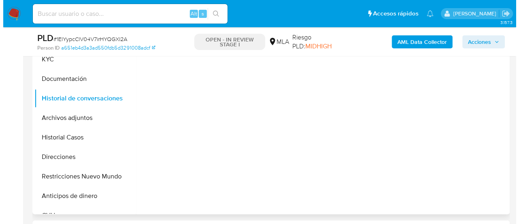
scroll to position [164, 0]
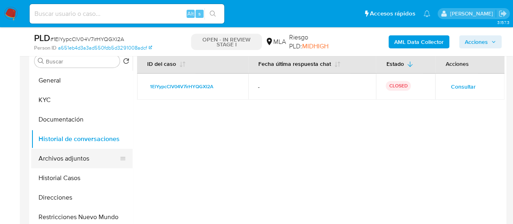
click at [65, 159] on button "Archivos adjuntos" at bounding box center [78, 157] width 95 height 19
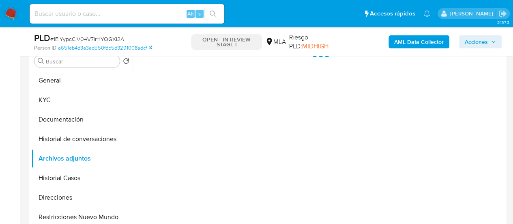
click at [414, 42] on b "AML Data Collector" at bounding box center [418, 41] width 49 height 13
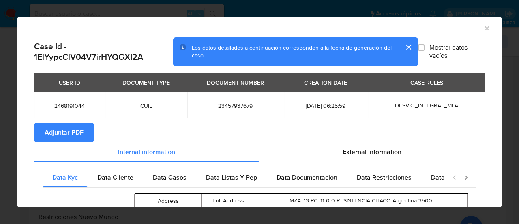
click at [81, 128] on span "Adjuntar PDF" at bounding box center [64, 132] width 39 height 18
click at [485, 29] on icon "Cerrar ventana" at bounding box center [487, 28] width 4 height 4
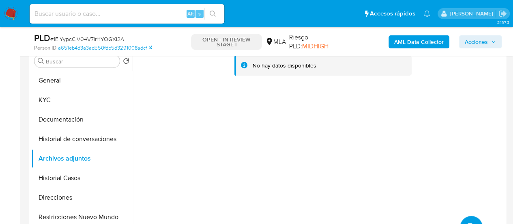
click at [467, 217] on button "upload-file" at bounding box center [471, 226] width 23 height 23
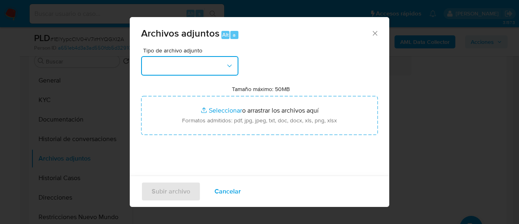
click at [198, 60] on button "button" at bounding box center [189, 65] width 97 height 19
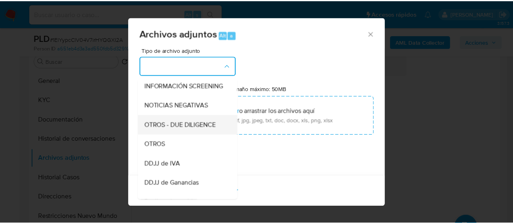
scroll to position [122, 0]
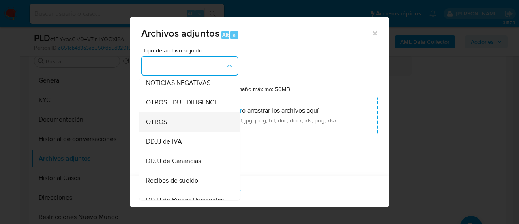
click at [165, 126] on span "OTROS" at bounding box center [156, 122] width 21 height 8
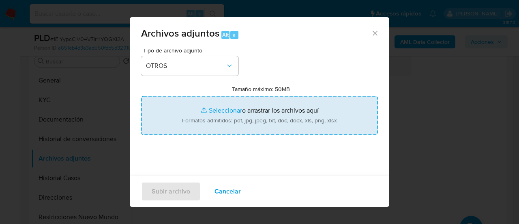
click at [230, 112] on input "Tamaño máximo: 50MB Seleccionar archivos" at bounding box center [259, 115] width 237 height 39
type input "C:\fakepath\Caselog 1ElYypcClV04V7irHYQGXI2A_2025_07_17_22_17_39.docx"
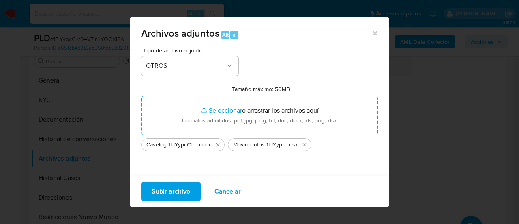
drag, startPoint x: 230, startPoint y: 112, endPoint x: 169, endPoint y: 189, distance: 98.8
click at [169, 189] on span "Subir archivo" at bounding box center [171, 191] width 39 height 18
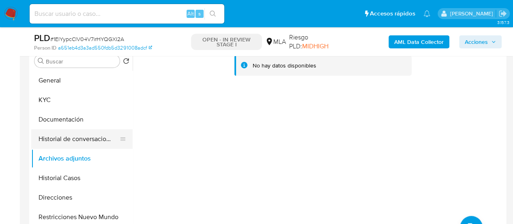
click at [69, 142] on button "Historial de conversaciones" at bounding box center [78, 138] width 95 height 19
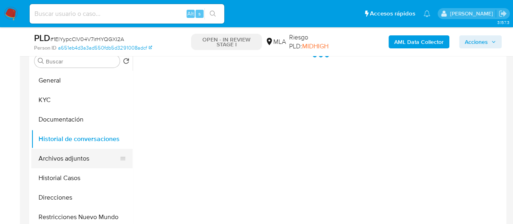
click at [67, 157] on button "Archivos adjuntos" at bounding box center [78, 157] width 95 height 19
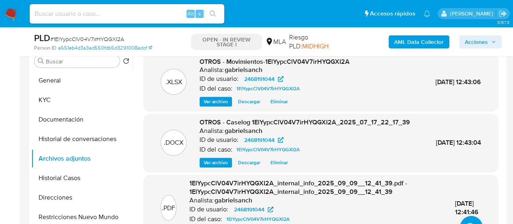
scroll to position [123, 0]
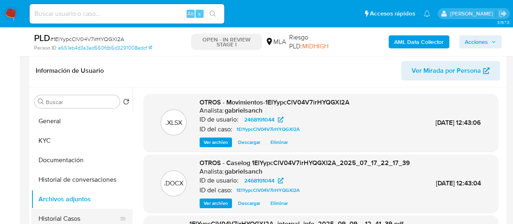
click at [70, 215] on button "Historial Casos" at bounding box center [78, 218] width 95 height 19
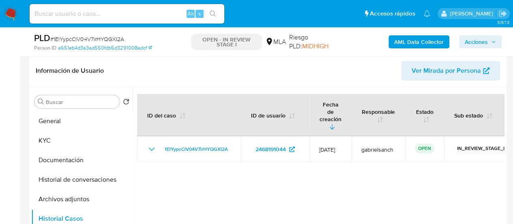
click at [477, 44] on span "Acciones" at bounding box center [476, 41] width 23 height 13
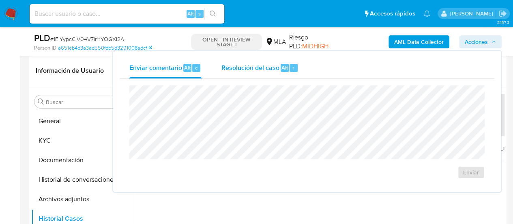
click at [245, 73] on div "Resolución del caso Alt r" at bounding box center [259, 67] width 77 height 21
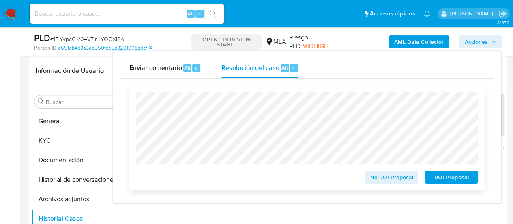
click at [448, 175] on span "ROI Proposal" at bounding box center [451, 176] width 42 height 11
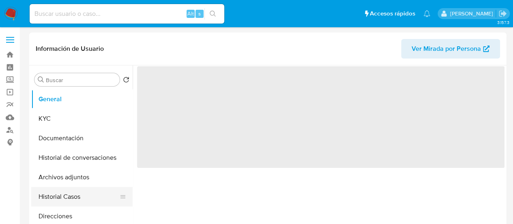
click at [62, 192] on button "Historial Casos" at bounding box center [78, 196] width 95 height 19
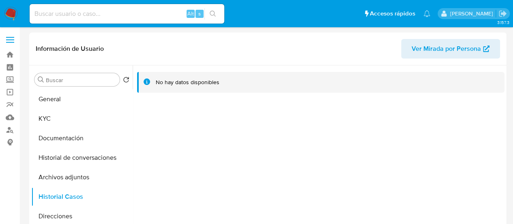
select select "10"
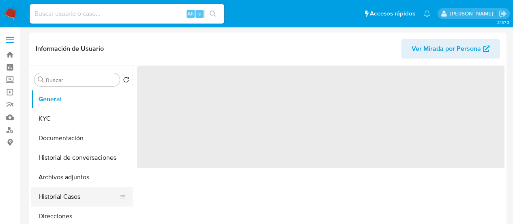
click at [63, 189] on button "Historial Casos" at bounding box center [78, 196] width 95 height 19
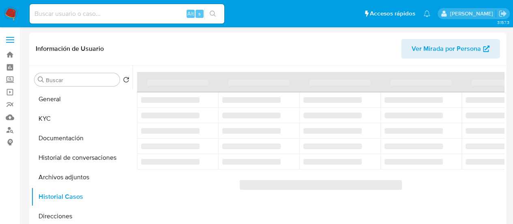
select select "10"
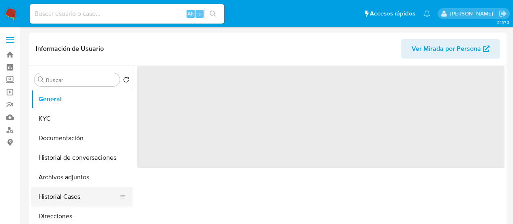
click at [60, 203] on button "Historial Casos" at bounding box center [78, 196] width 95 height 19
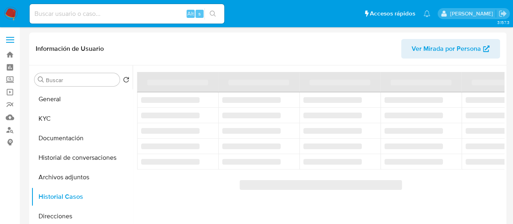
select select "10"
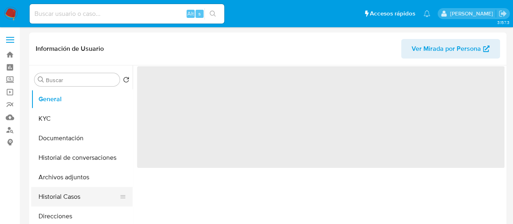
click at [71, 194] on button "Historial Casos" at bounding box center [78, 196] width 95 height 19
click at [54, 200] on button "Historial Casos" at bounding box center [78, 196] width 95 height 19
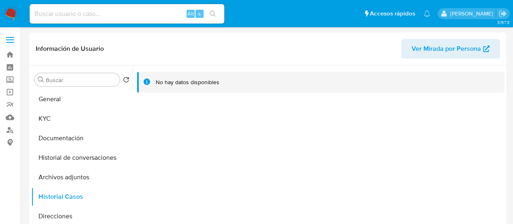
select select "10"
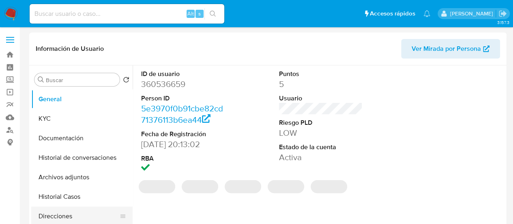
click at [45, 206] on button "Direcciones" at bounding box center [78, 215] width 95 height 19
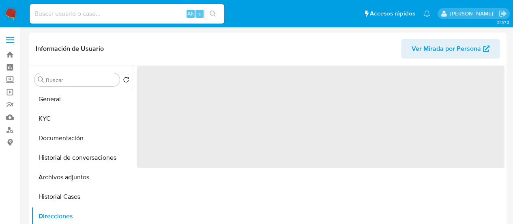
click at [47, 199] on button "Historial Casos" at bounding box center [81, 196] width 101 height 19
select select "10"
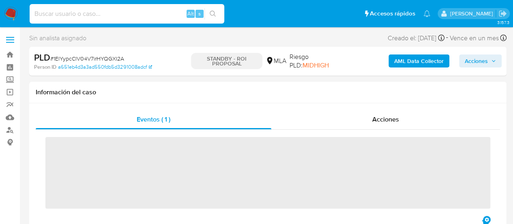
click at [112, 13] on input at bounding box center [127, 14] width 195 height 11
paste input "tp12btHGgpmrrUBhOVS8AaPX"
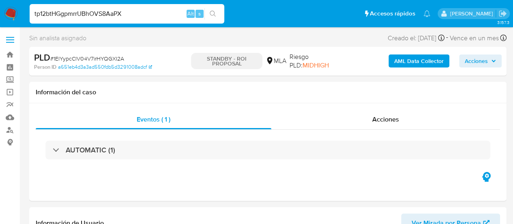
type input "tp12btHGgpmrrUBhOVS8AaPX"
select select "10"
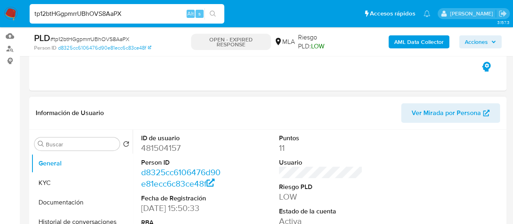
scroll to position [162, 0]
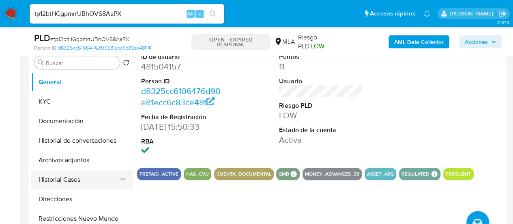
click at [58, 179] on button "Historial Casos" at bounding box center [78, 179] width 95 height 19
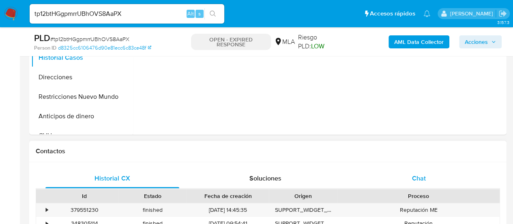
click at [404, 180] on div "Chat" at bounding box center [419, 177] width 134 height 19
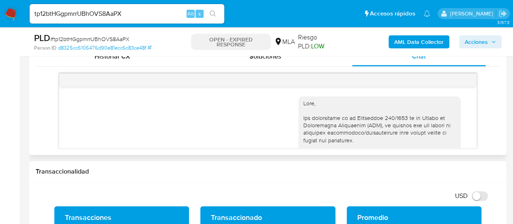
scroll to position [577, 0]
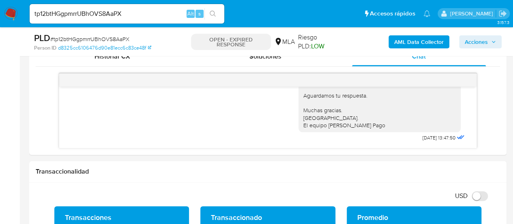
click at [91, 17] on input "tp12btHGgpmrrUBhOVS8AaPX" at bounding box center [127, 14] width 195 height 11
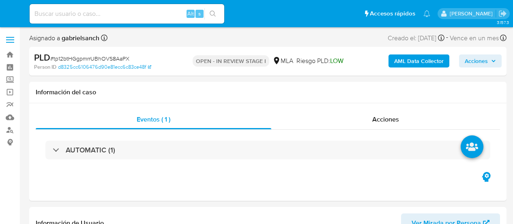
select select "10"
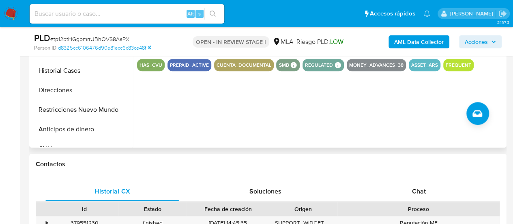
scroll to position [325, 0]
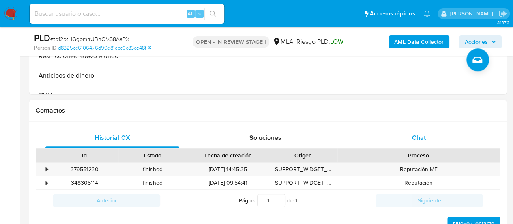
click at [423, 128] on div "Chat" at bounding box center [419, 137] width 134 height 19
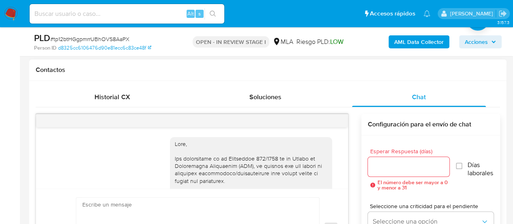
scroll to position [577, 0]
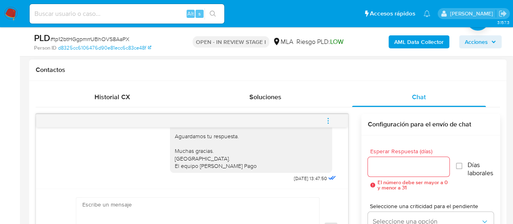
click at [331, 119] on icon "menu-action" at bounding box center [328, 120] width 7 height 7
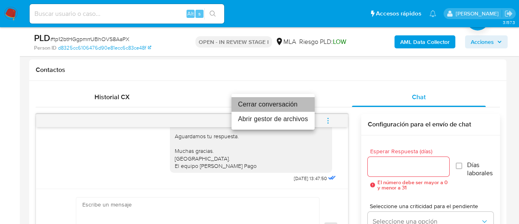
click at [275, 106] on li "Cerrar conversación" at bounding box center [273, 104] width 83 height 15
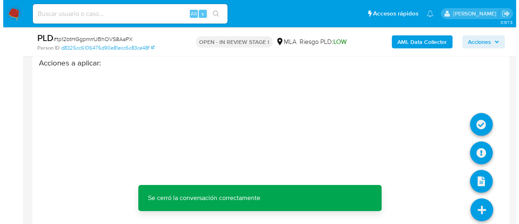
scroll to position [1502, 0]
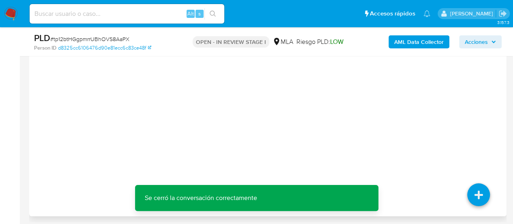
click at [468, 131] on div "Acciones a aplicar :" at bounding box center [268, 108] width 465 height 130
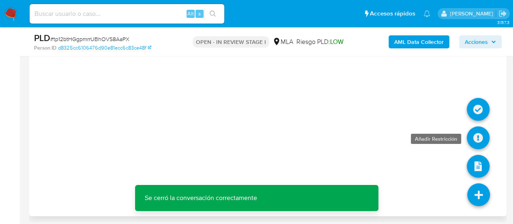
click at [477, 132] on icon at bounding box center [478, 137] width 23 height 23
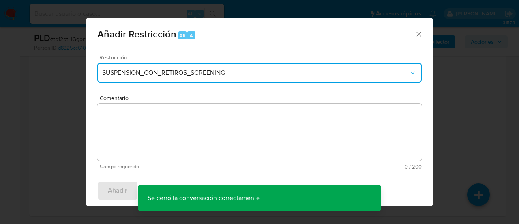
click at [204, 75] on span "SUSPENSION_CON_RETIROS_SCREENING" at bounding box center [255, 73] width 307 height 8
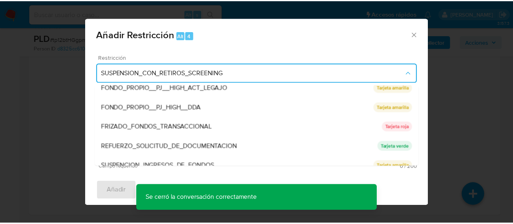
scroll to position [172, 0]
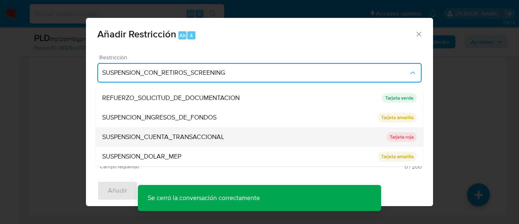
click at [160, 134] on span "SUSPENSION_CUENTA_TRANSACCIONAL" at bounding box center [163, 137] width 122 height 8
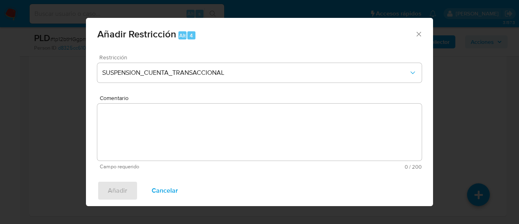
click at [160, 134] on textarea "Comentario" at bounding box center [259, 131] width 325 height 57
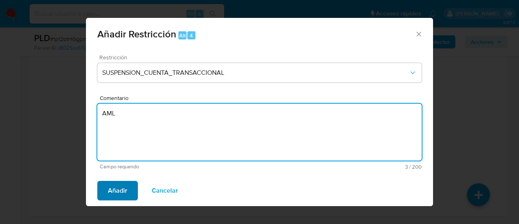
type textarea "AML"
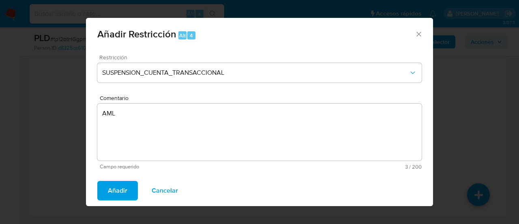
click at [118, 194] on span "Añadir" at bounding box center [117, 190] width 19 height 18
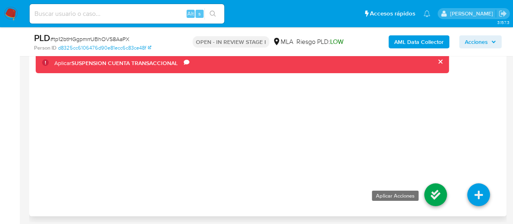
click at [430, 198] on icon at bounding box center [435, 194] width 23 height 23
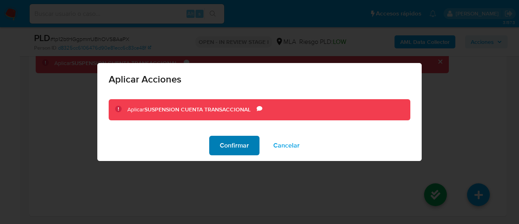
click at [218, 142] on button "Confirmar" at bounding box center [234, 145] width 50 height 19
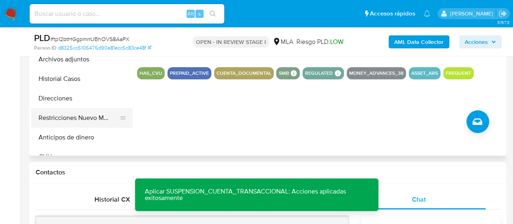
scroll to position [244, 0]
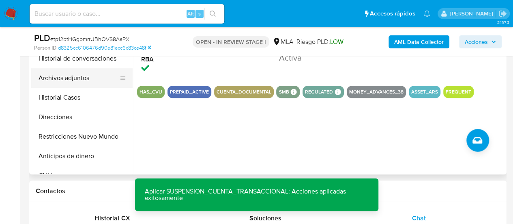
click at [54, 82] on button "Archivos adjuntos" at bounding box center [78, 77] width 95 height 19
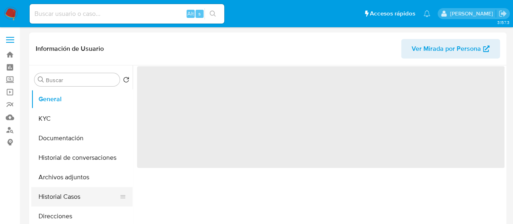
click at [55, 198] on button "Historial Casos" at bounding box center [78, 196] width 95 height 19
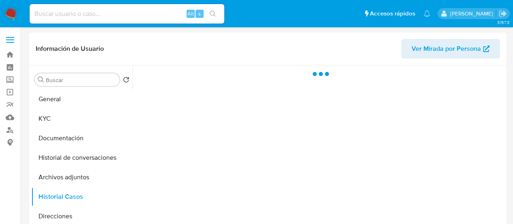
select select "10"
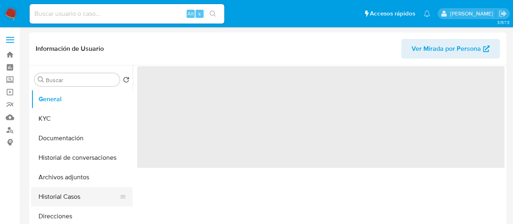
click at [75, 200] on button "Historial Casos" at bounding box center [78, 196] width 95 height 19
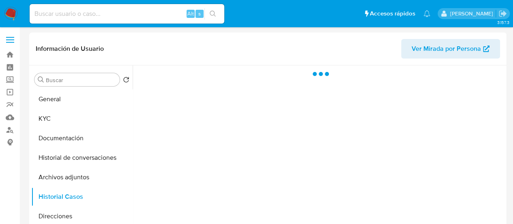
select select "10"
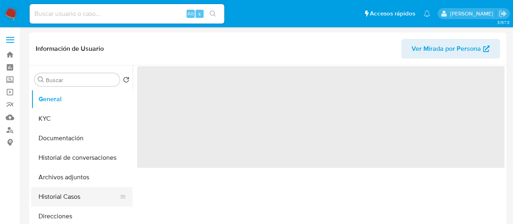
click at [56, 196] on button "Historial Casos" at bounding box center [78, 196] width 95 height 19
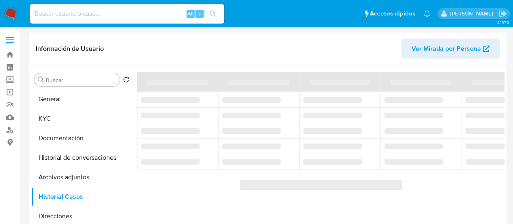
select select "10"
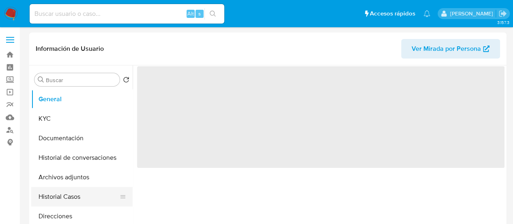
click at [55, 200] on button "Historial Casos" at bounding box center [78, 196] width 95 height 19
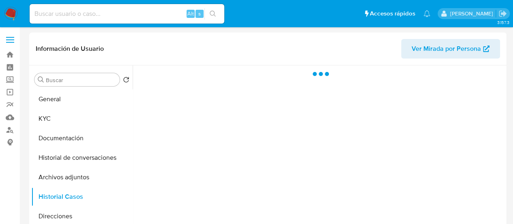
select select "10"
